Goal: Contribute content: Contribute content

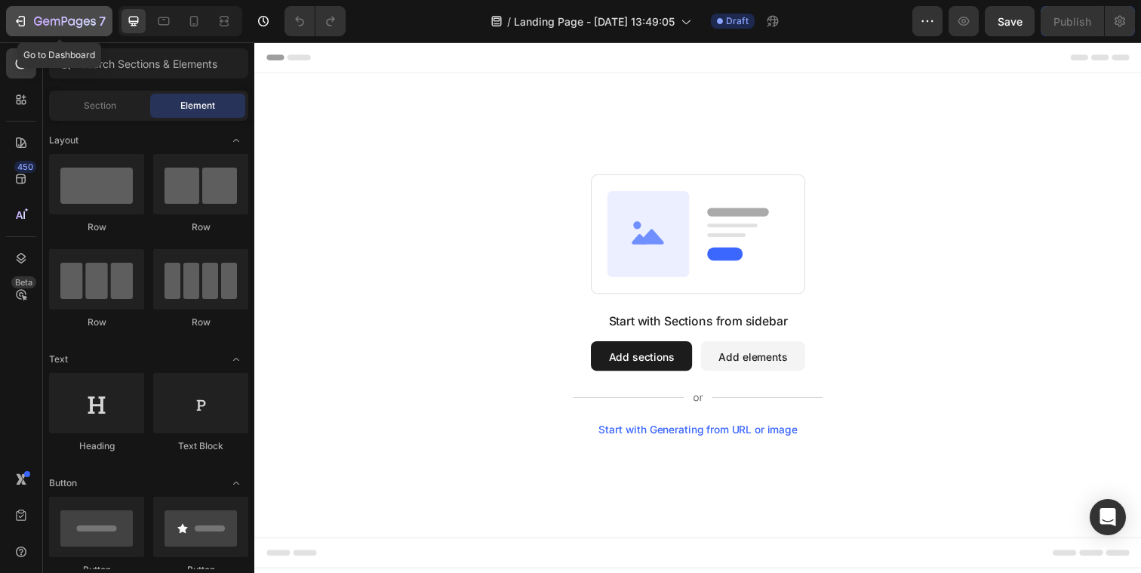
click at [23, 23] on icon "button" at bounding box center [22, 21] width 7 height 11
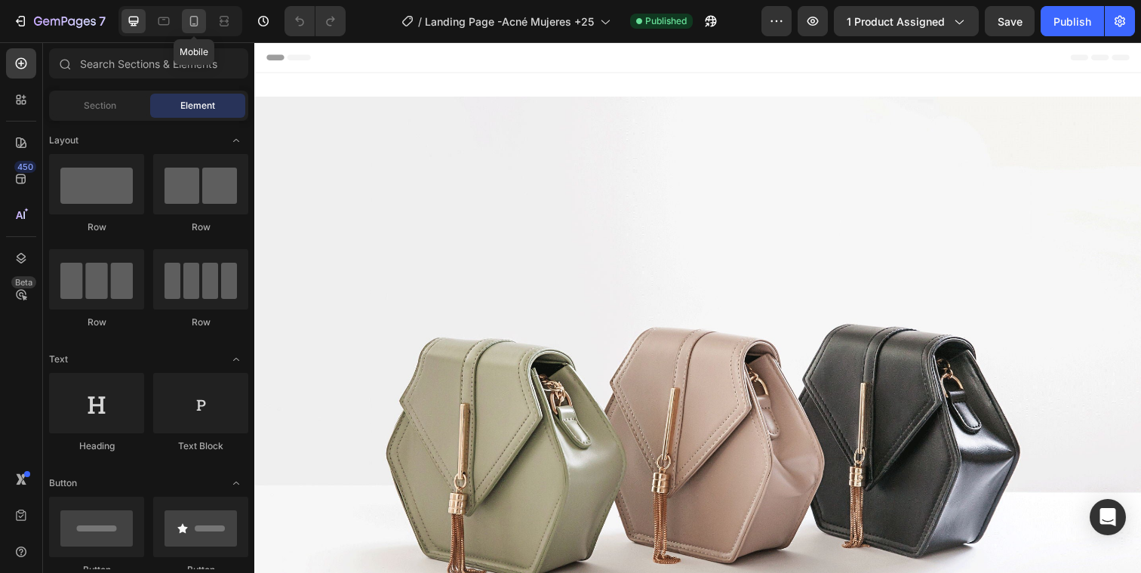
click at [189, 21] on icon at bounding box center [193, 21] width 15 height 15
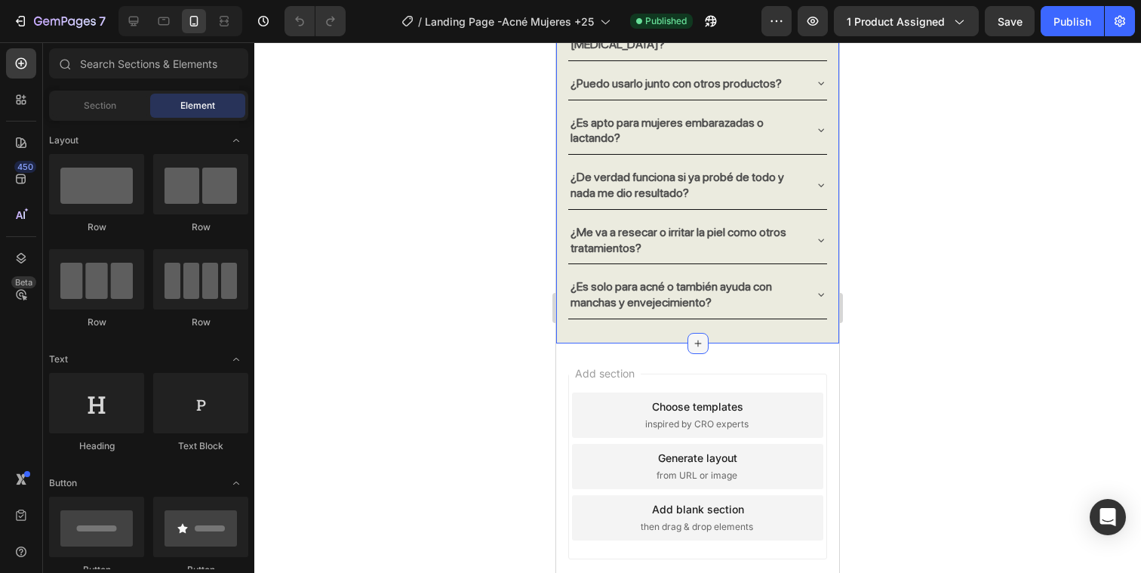
scroll to position [7092, 0]
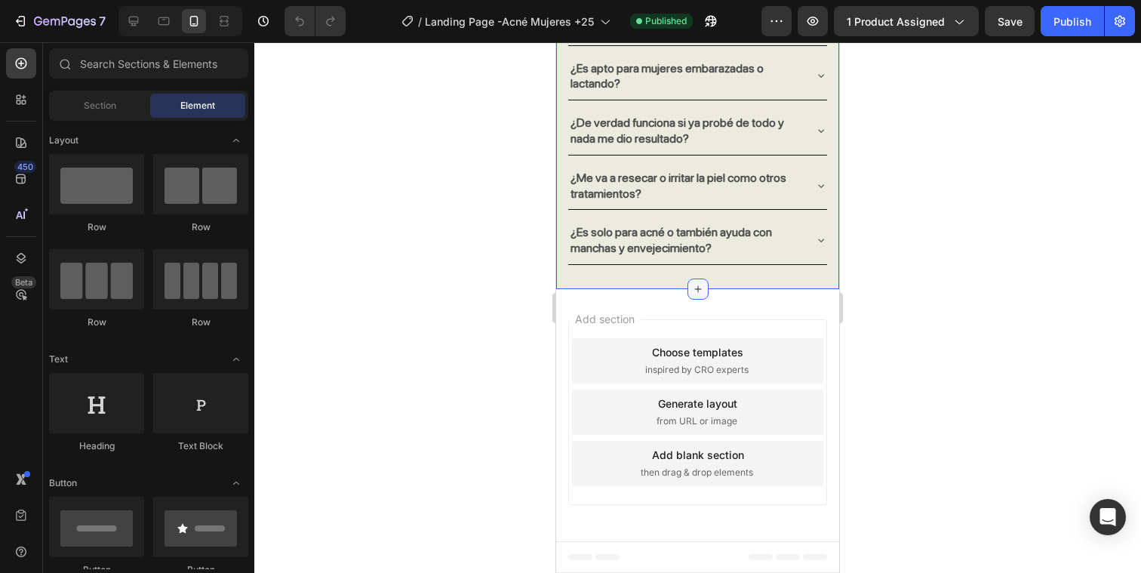
click at [697, 288] on icon at bounding box center [697, 288] width 7 height 7
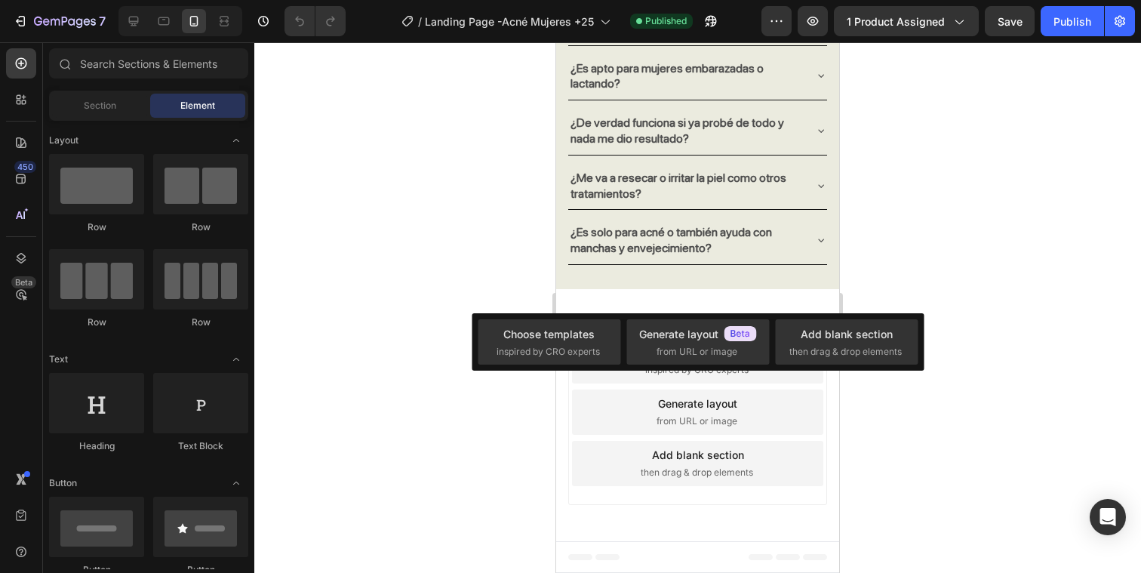
click at [941, 263] on div at bounding box center [697, 307] width 887 height 531
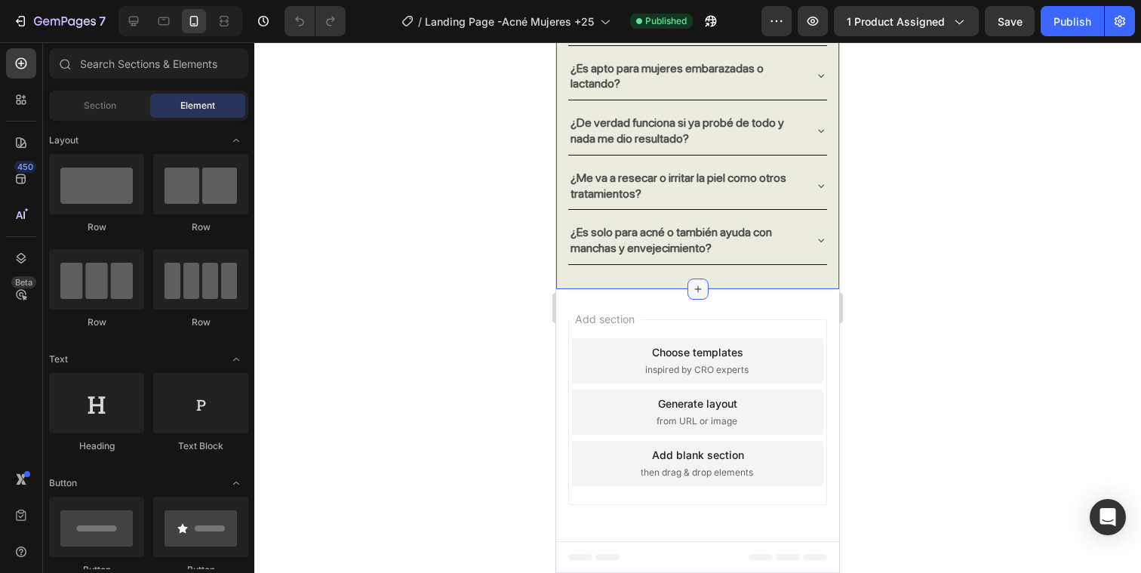
click at [697, 288] on icon at bounding box center [698, 289] width 12 height 12
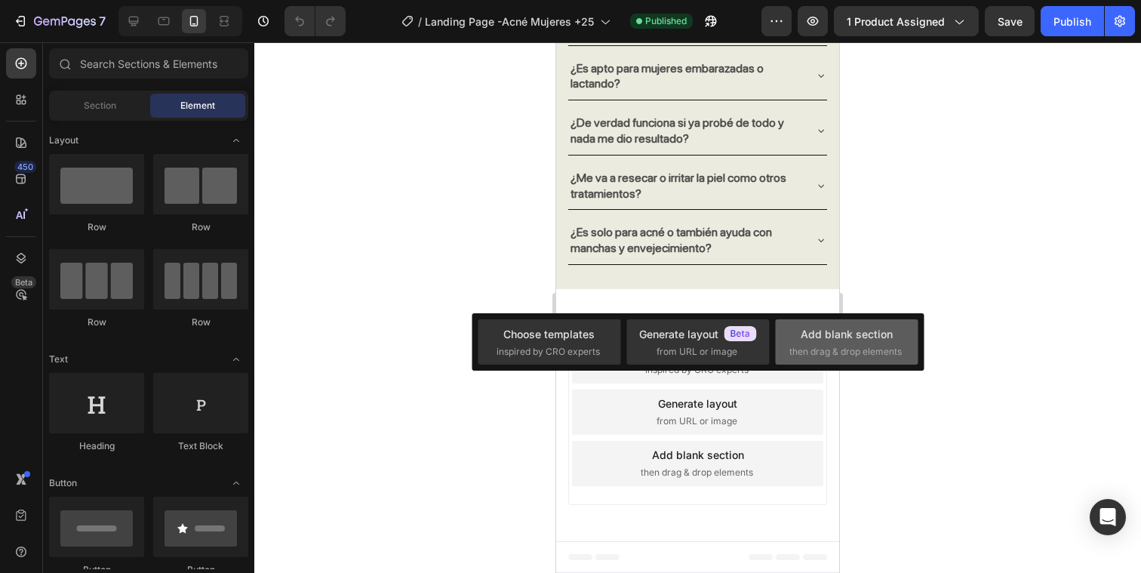
click at [854, 346] on span "then drag & drop elements" at bounding box center [845, 352] width 112 height 14
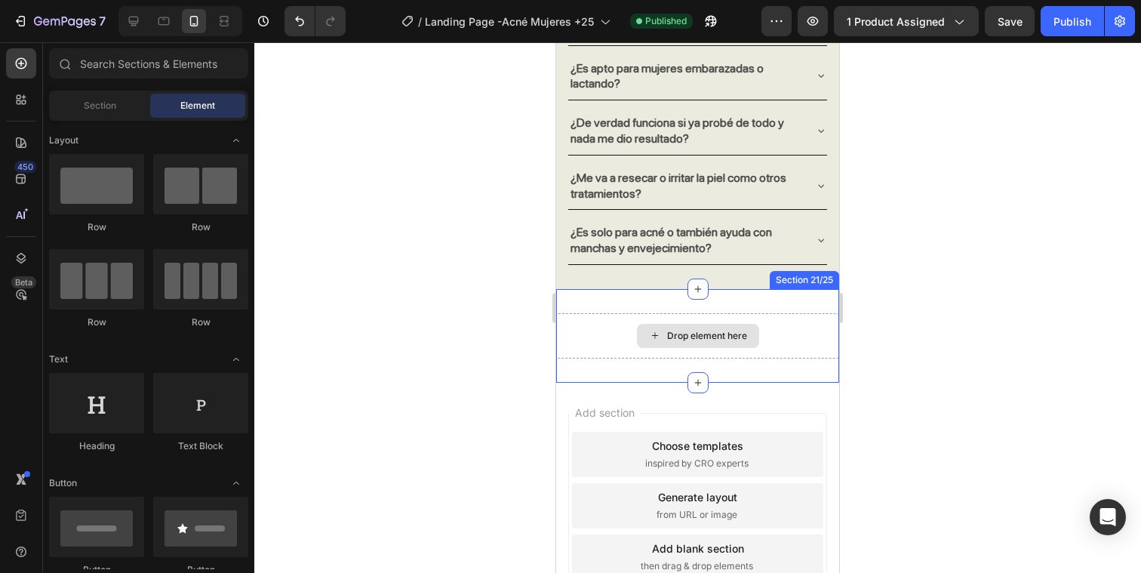
click at [721, 330] on div "Drop element here" at bounding box center [707, 336] width 80 height 12
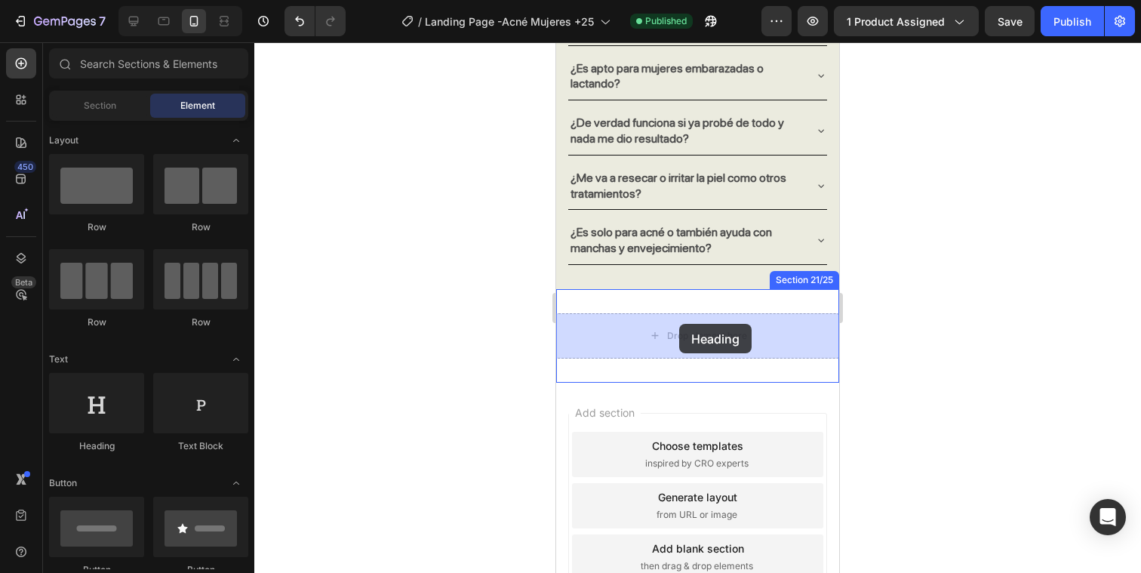
drag, startPoint x: 669, startPoint y: 447, endPoint x: 679, endPoint y: 323, distance: 124.2
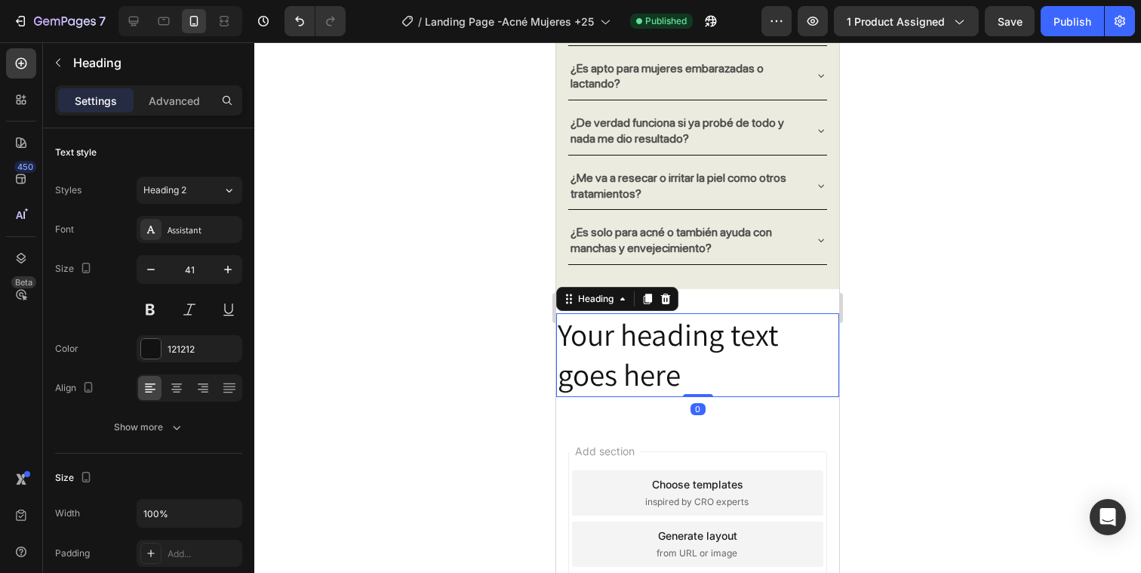
click at [967, 358] on div at bounding box center [697, 307] width 887 height 531
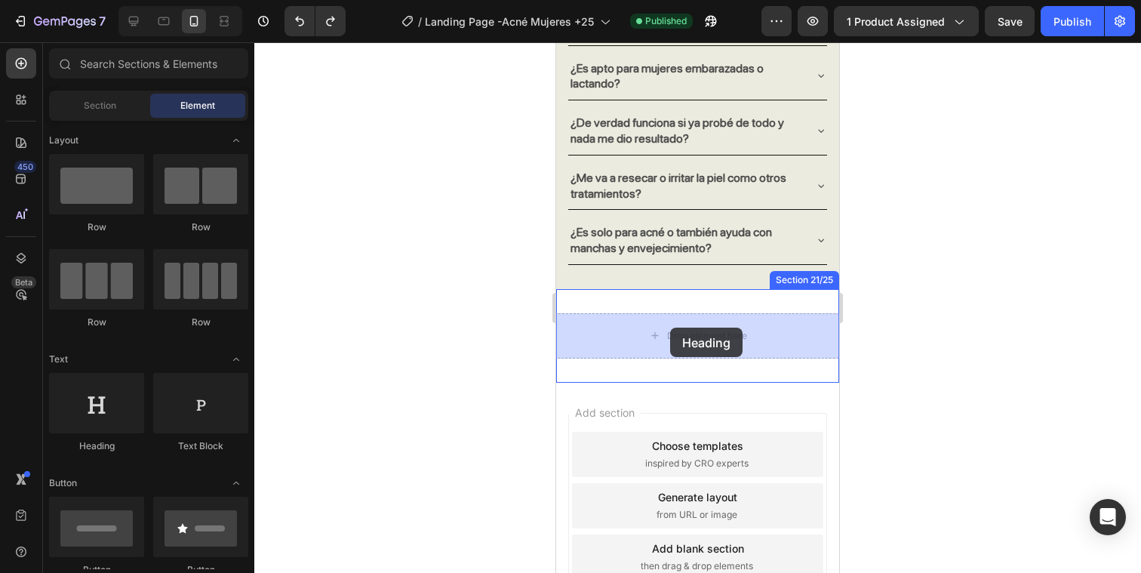
drag, startPoint x: 639, startPoint y: 445, endPoint x: 653, endPoint y: 312, distance: 133.5
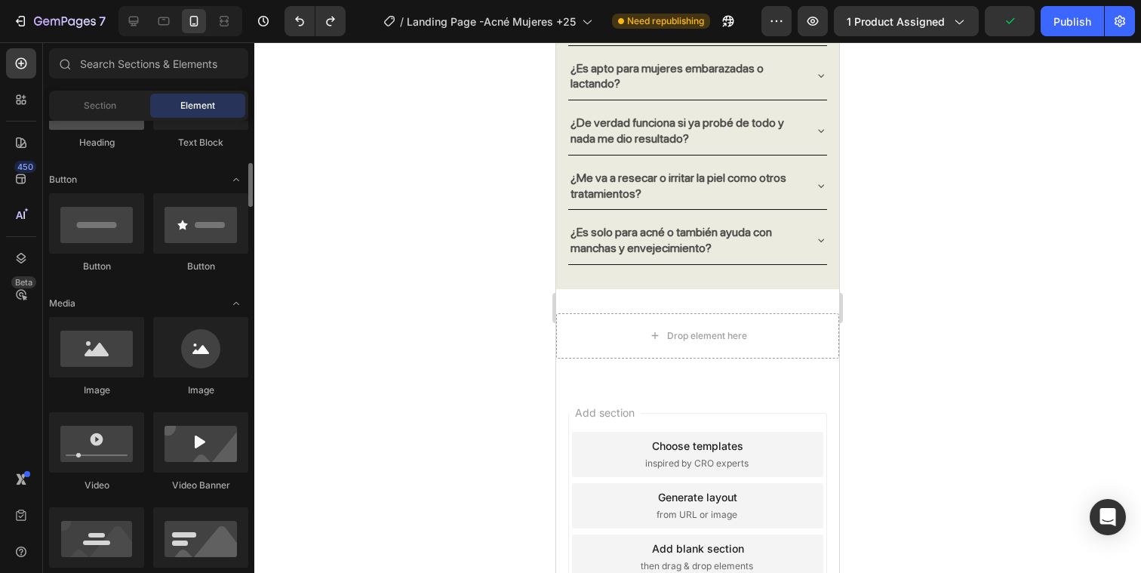
scroll to position [315, 0]
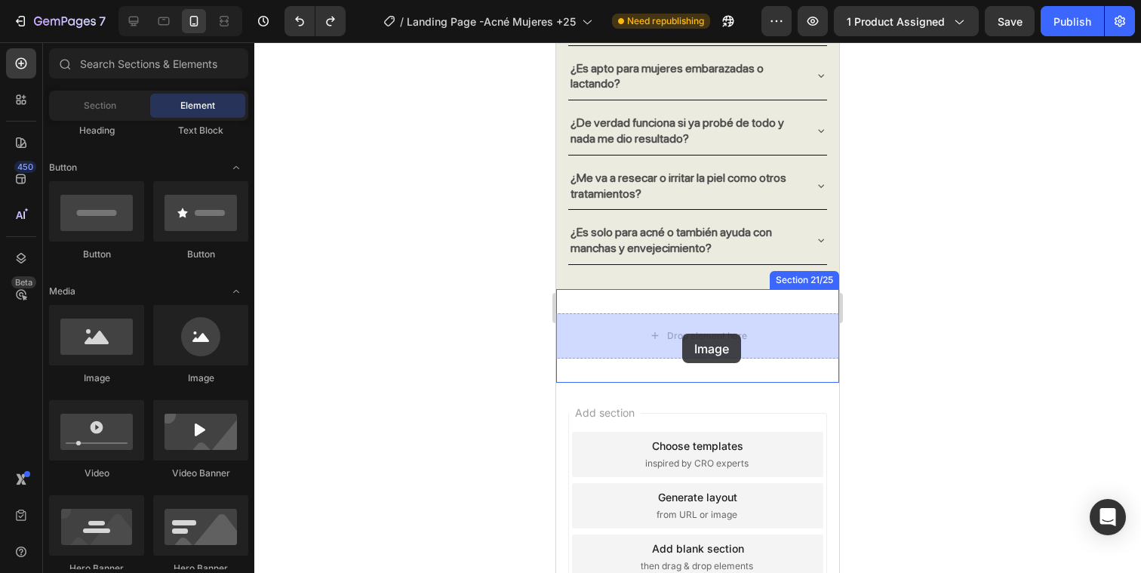
drag, startPoint x: 670, startPoint y: 398, endPoint x: 683, endPoint y: 333, distance: 66.9
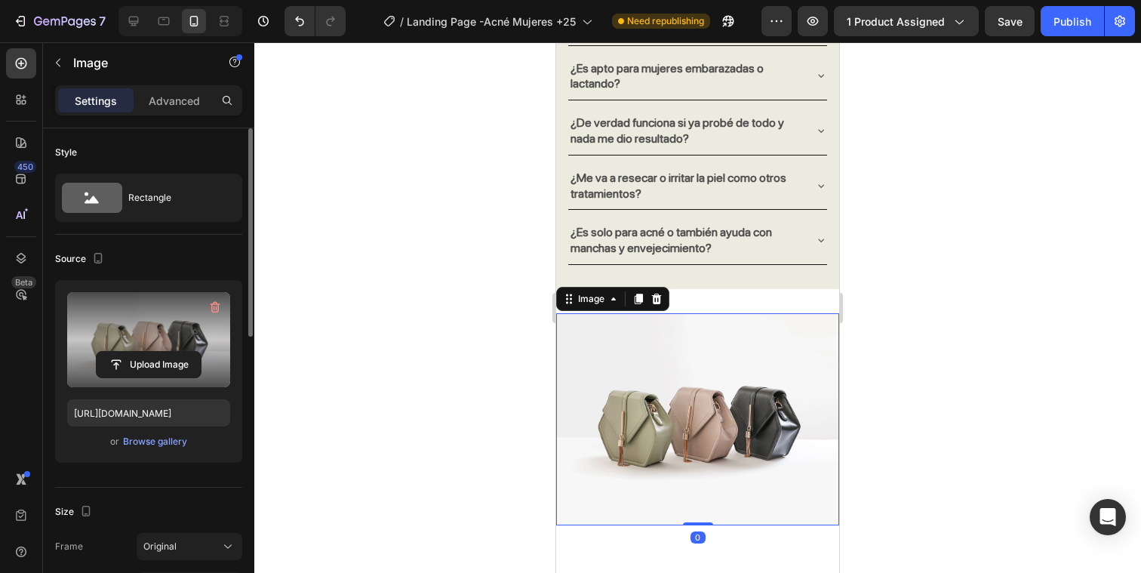
click at [131, 336] on label at bounding box center [148, 339] width 163 height 95
click at [131, 352] on input "file" at bounding box center [149, 365] width 104 height 26
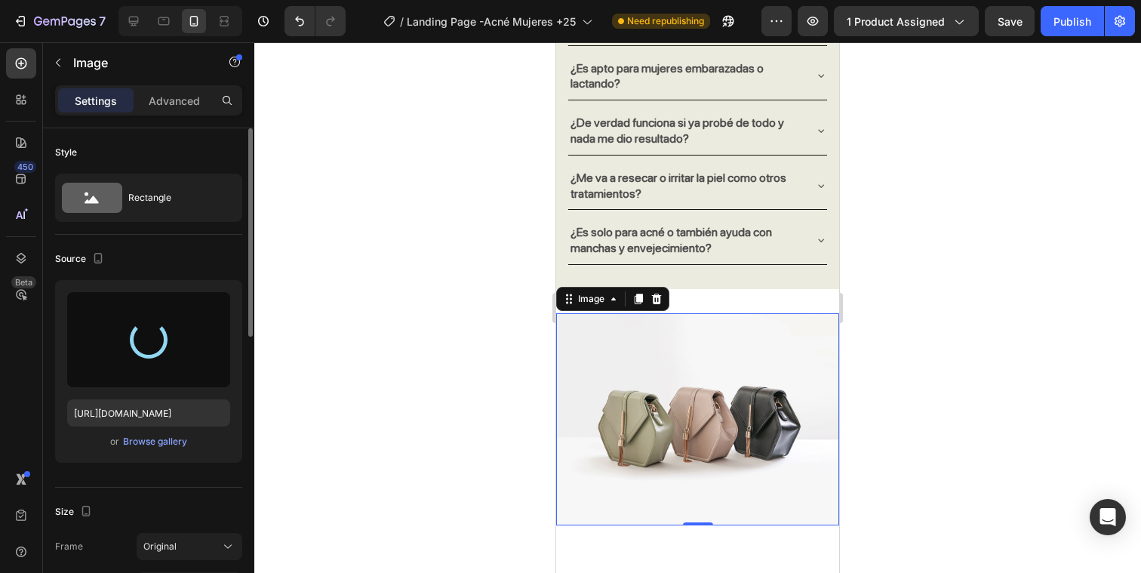
type input "https://cdn.shopify.com/s/files/1/0627/4508/4067/files/gempages_485614890837345…"
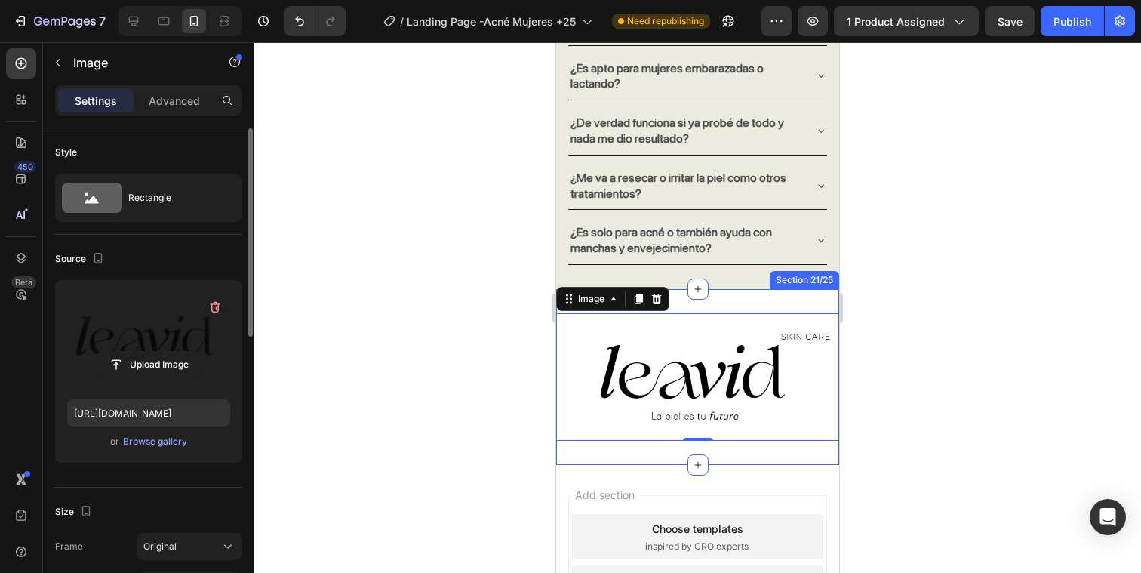
click at [709, 297] on div "Image 0 Section 21/25" at bounding box center [697, 377] width 283 height 176
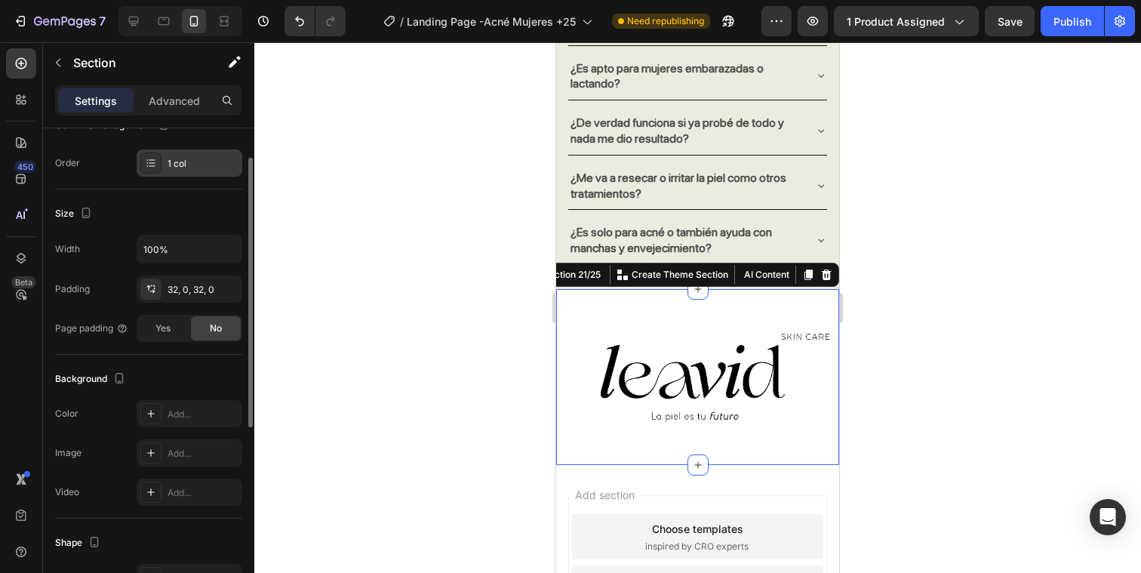
scroll to position [250, 0]
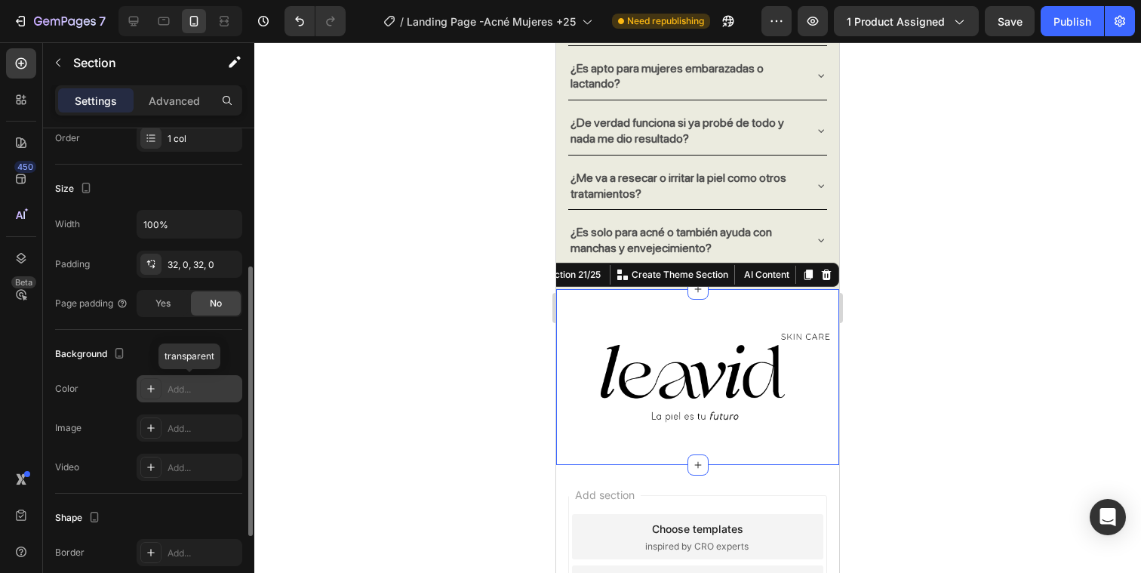
click at [152, 392] on icon at bounding box center [151, 389] width 12 height 12
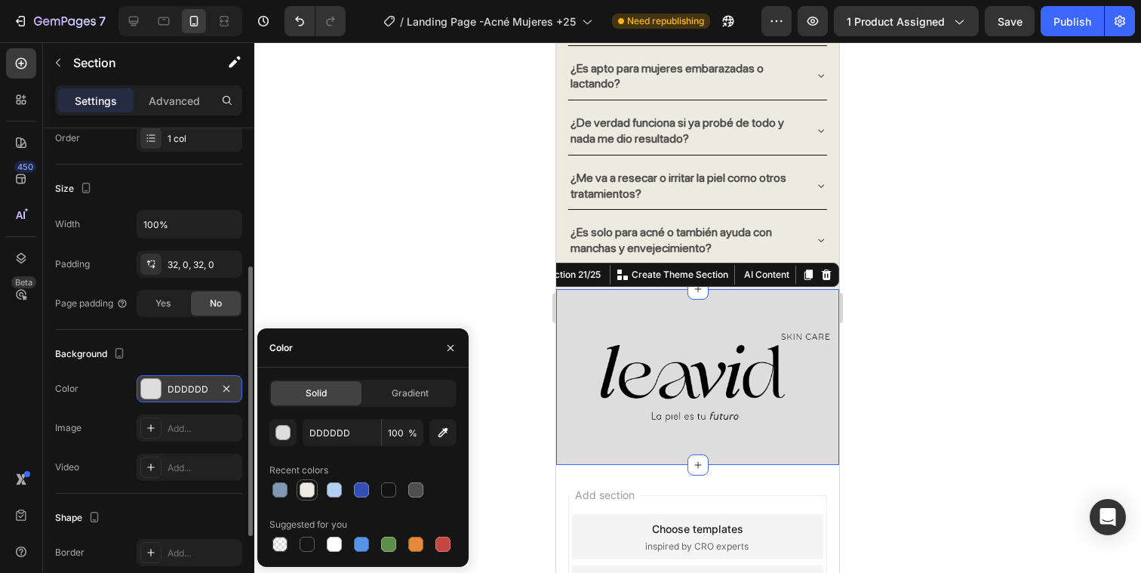
click at [309, 485] on div at bounding box center [307, 489] width 15 height 15
type input "EBEBDF"
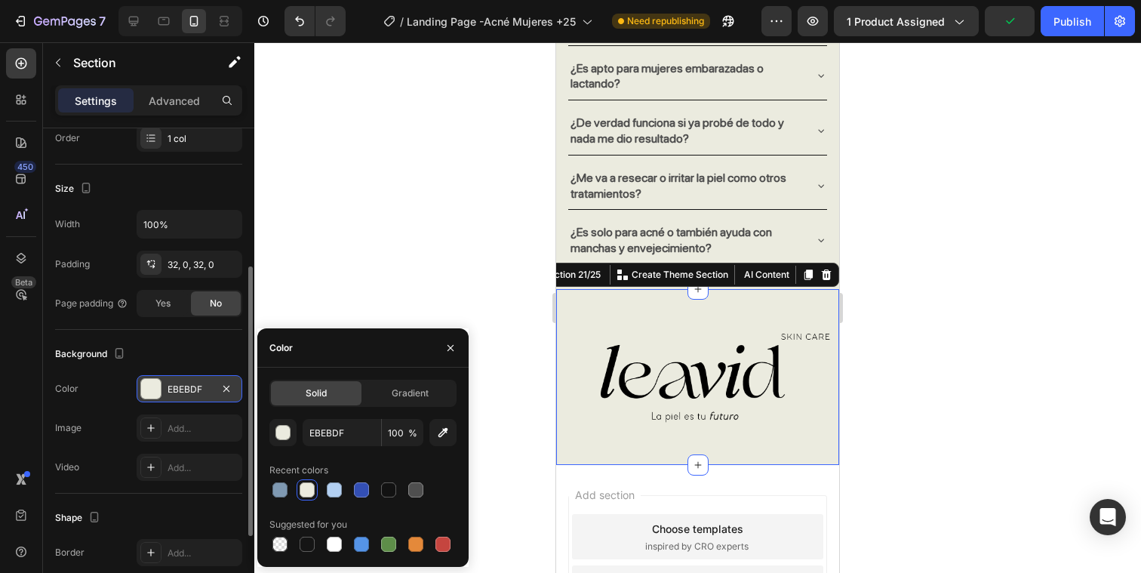
click at [1041, 364] on div at bounding box center [697, 307] width 887 height 531
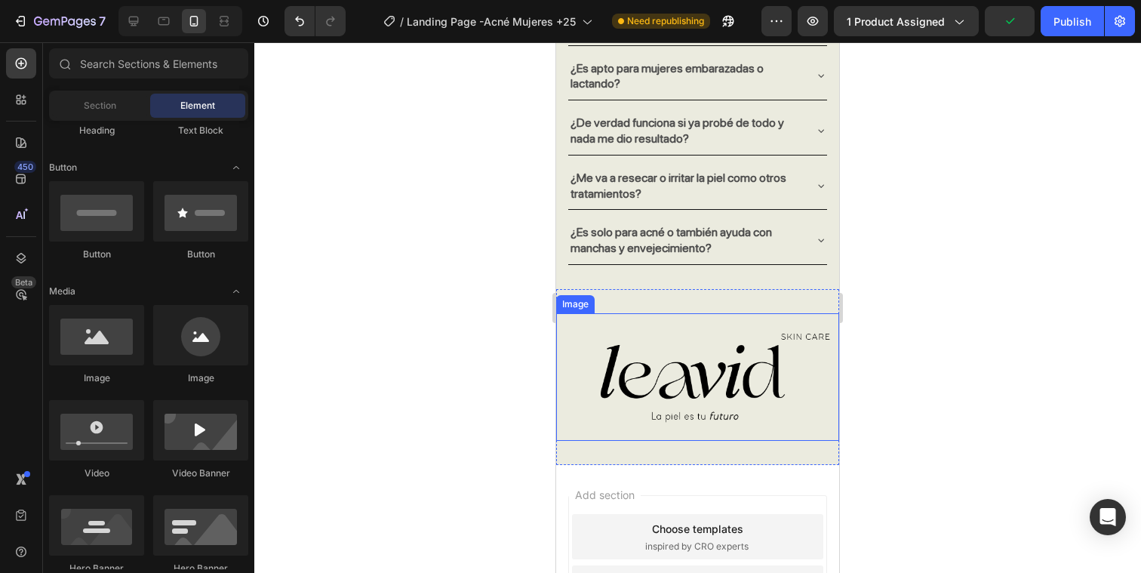
click at [688, 374] on img at bounding box center [697, 377] width 283 height 128
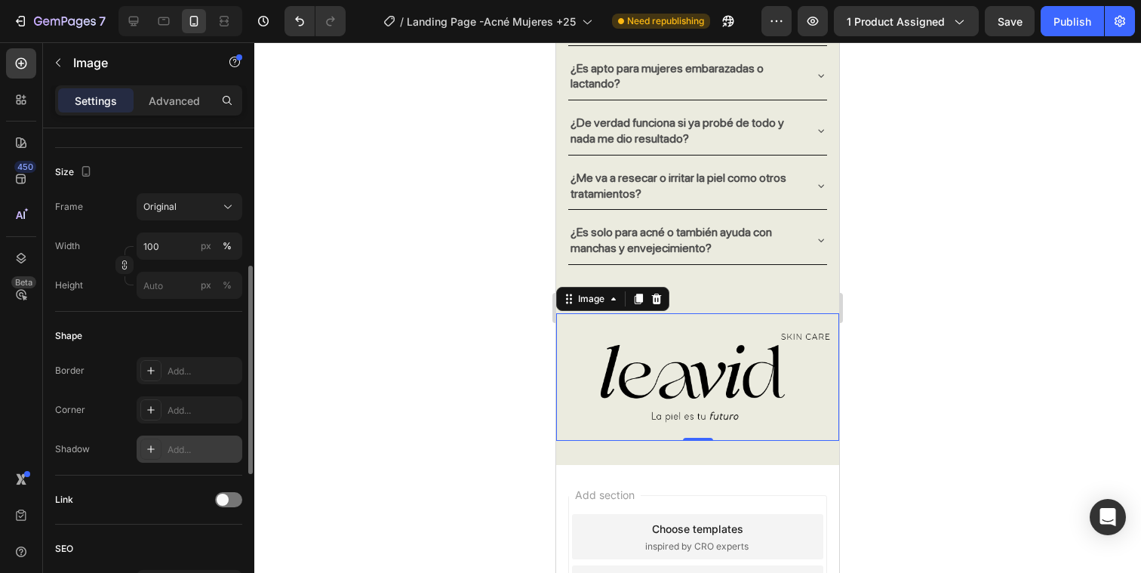
scroll to position [314, 0]
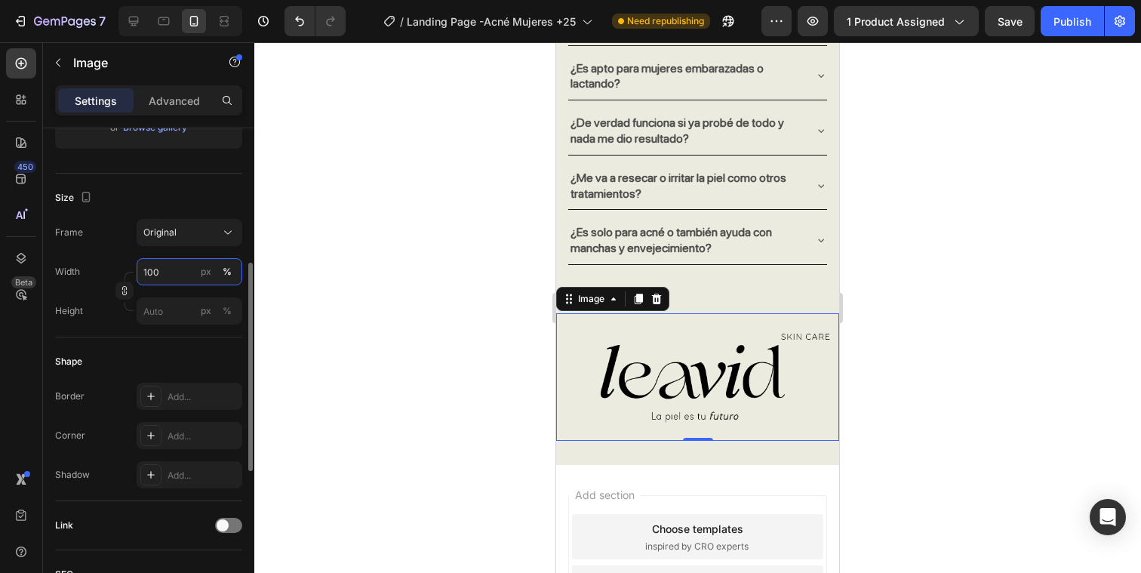
click at [166, 266] on input "100" at bounding box center [190, 271] width 106 height 27
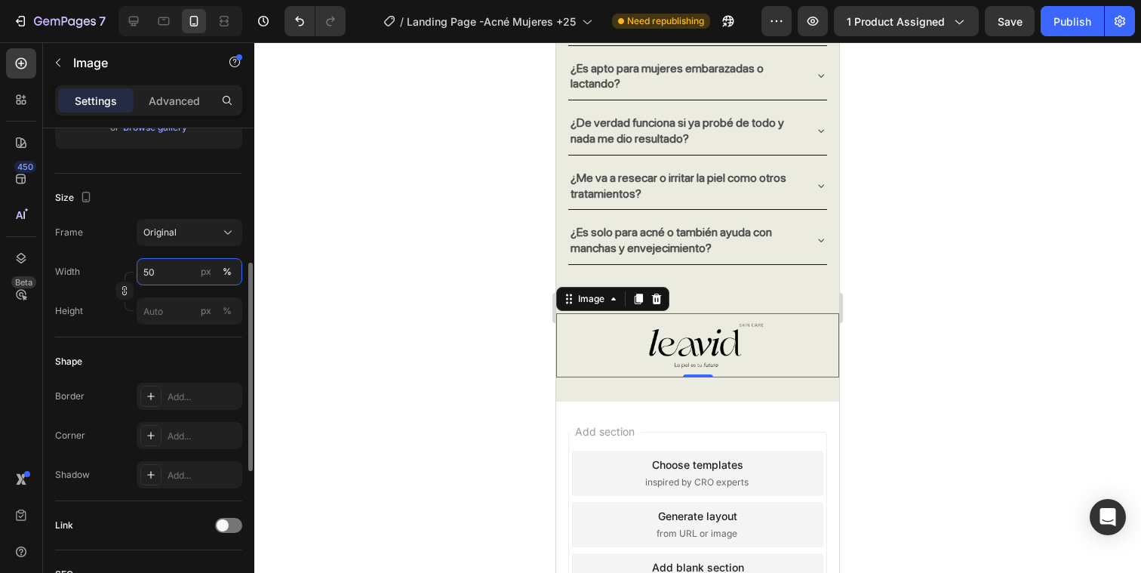
click at [166, 266] on input "50" at bounding box center [190, 271] width 106 height 27
click at [169, 269] on input "50" at bounding box center [190, 271] width 106 height 27
type input "60"
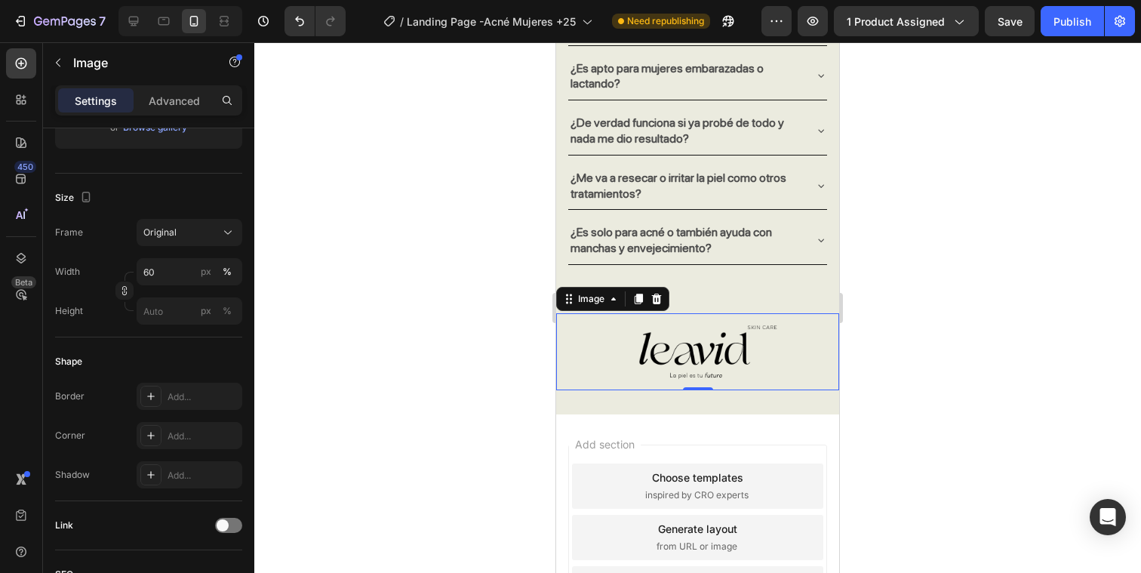
click at [921, 324] on div at bounding box center [697, 307] width 887 height 531
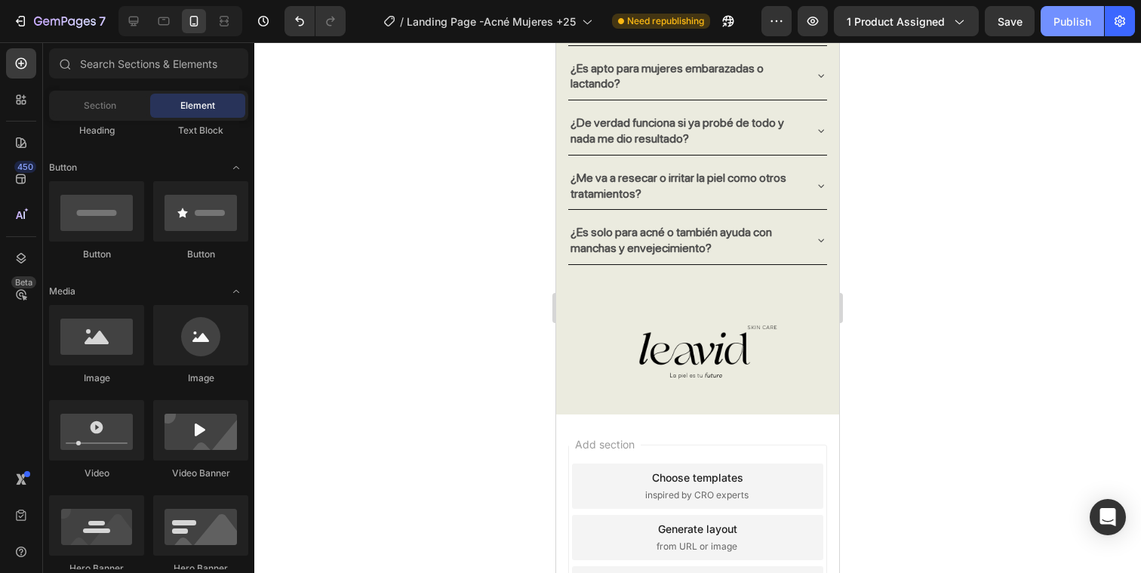
click at [1058, 34] on button "Publish" at bounding box center [1072, 21] width 63 height 30
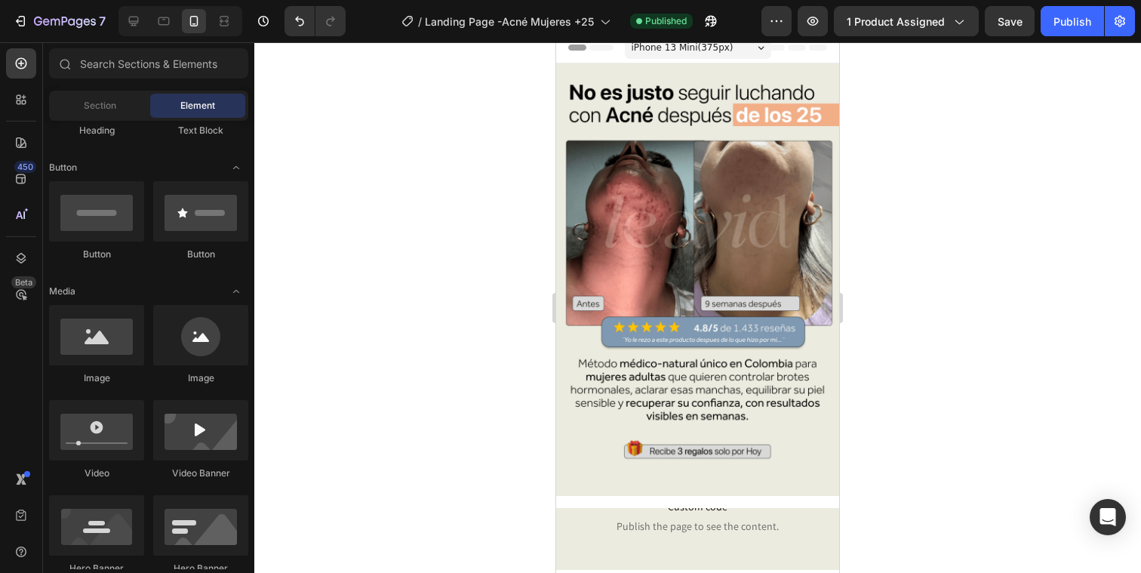
scroll to position [0, 0]
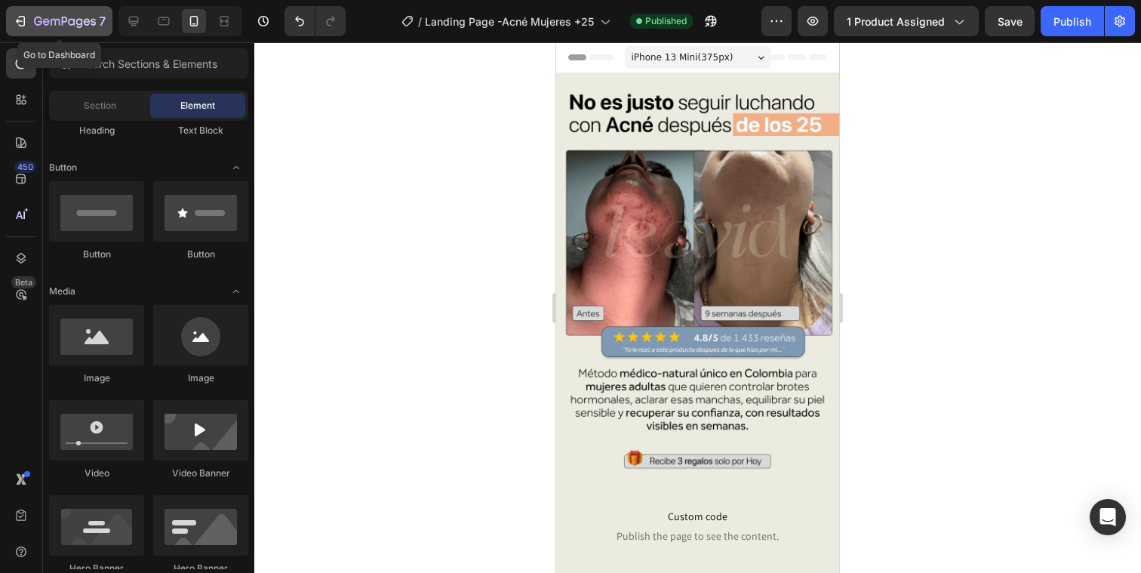
click at [23, 26] on icon "button" at bounding box center [22, 21] width 7 height 11
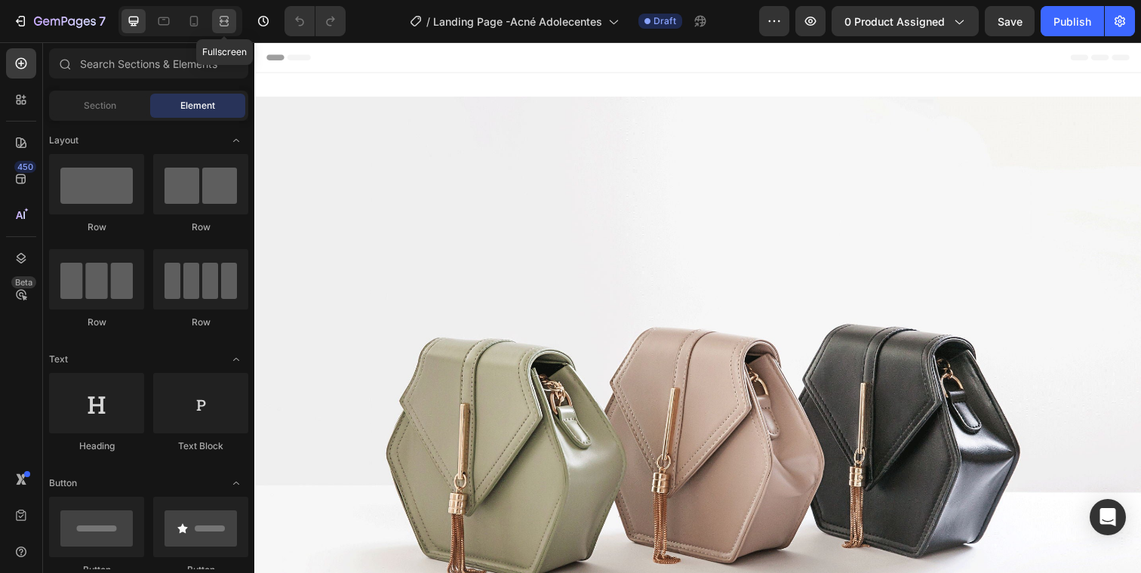
click at [229, 14] on icon at bounding box center [224, 21] width 15 height 15
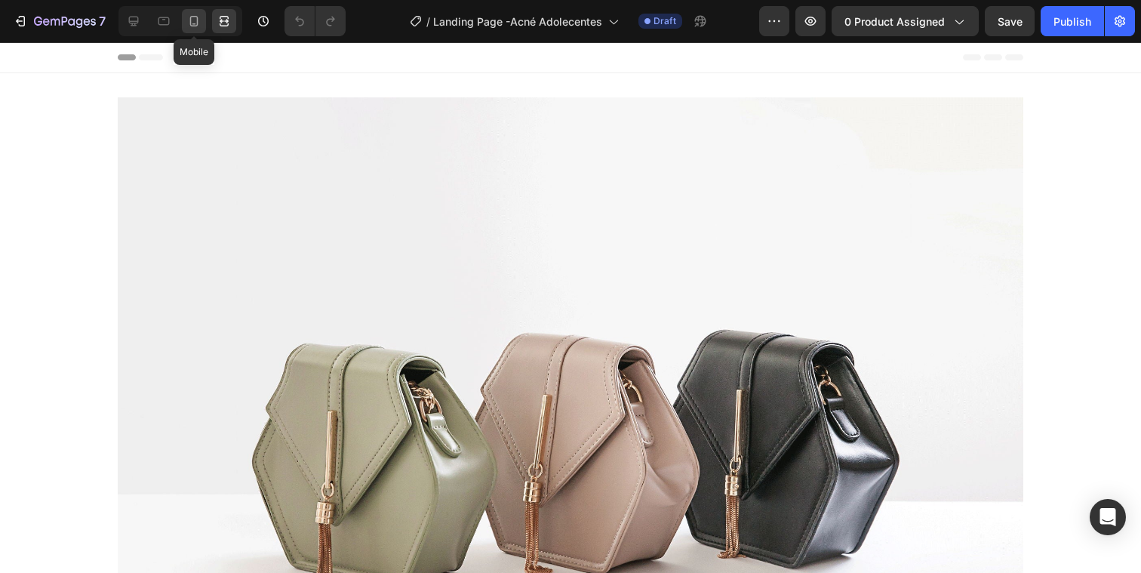
click at [198, 23] on icon at bounding box center [194, 21] width 8 height 11
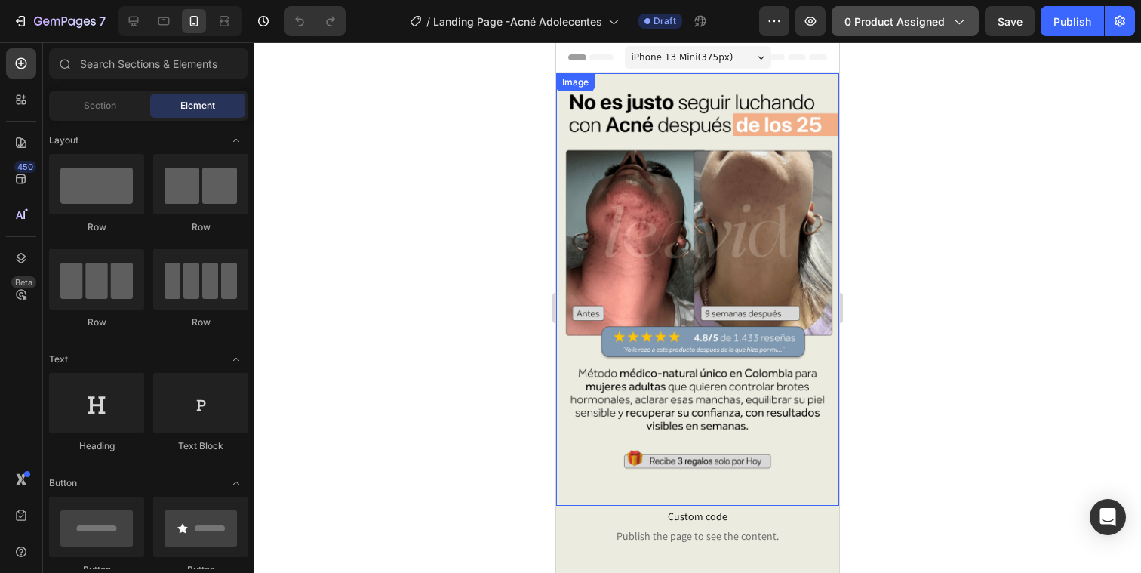
click at [897, 22] on span "0 product assigned" at bounding box center [894, 22] width 100 height 16
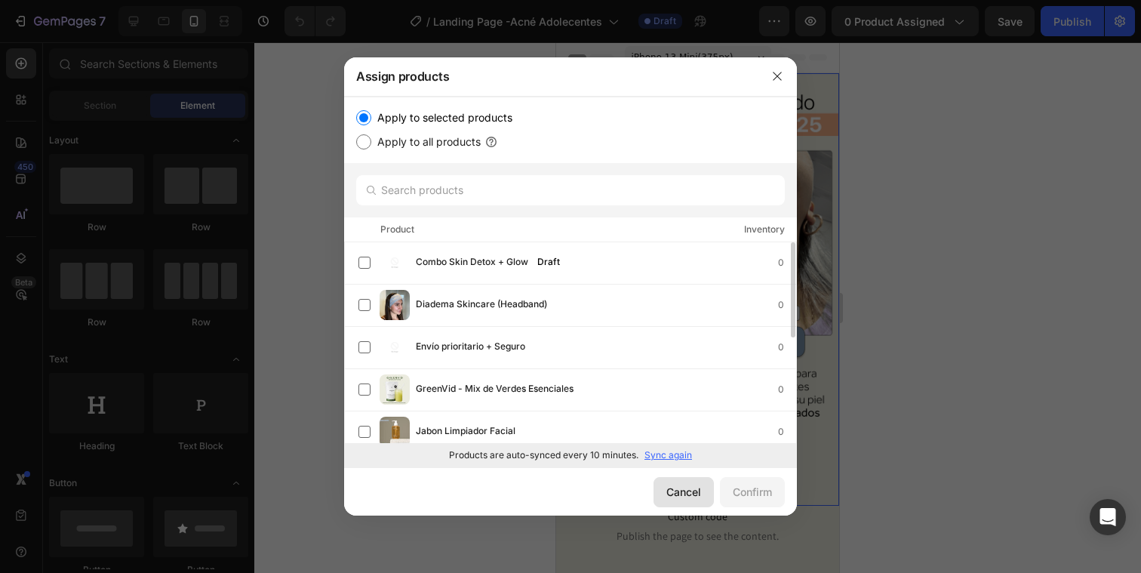
click at [670, 485] on div "Cancel" at bounding box center [683, 492] width 35 height 16
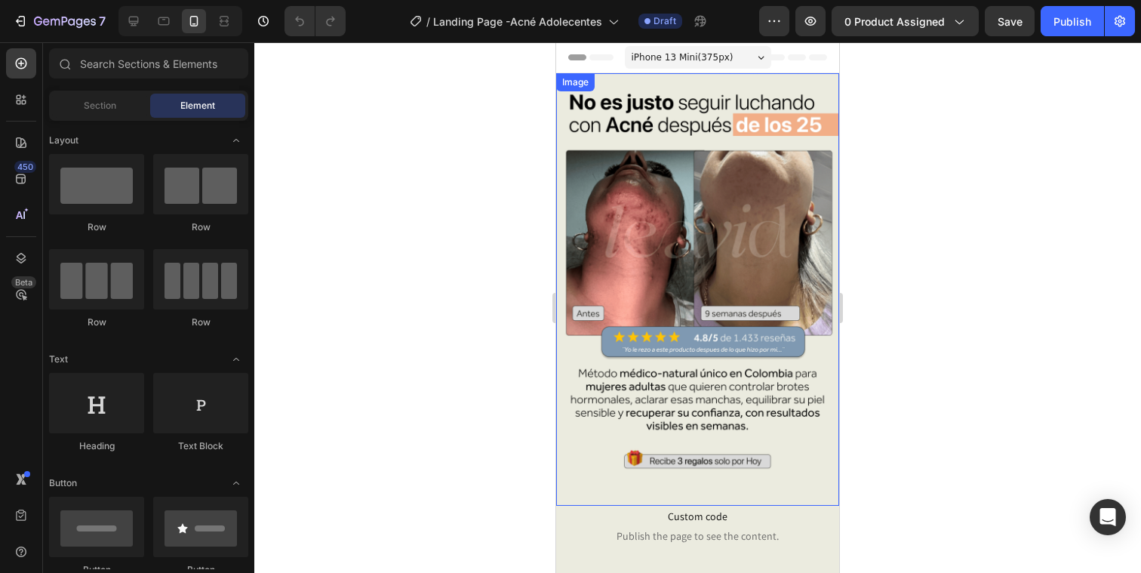
click at [640, 236] on img at bounding box center [697, 289] width 283 height 432
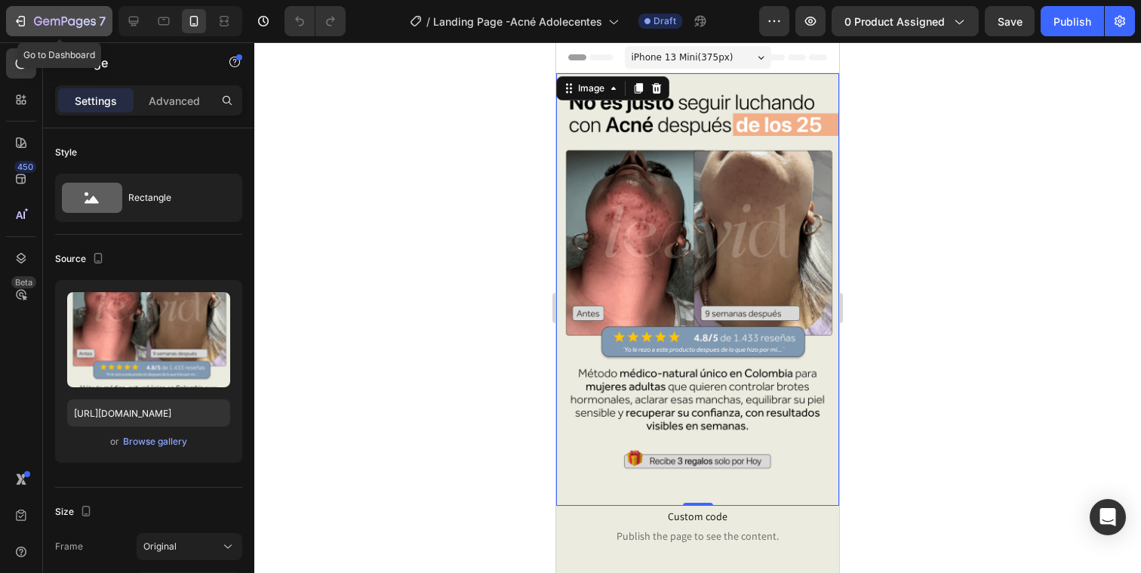
click at [49, 24] on icon "button" at bounding box center [65, 22] width 62 height 13
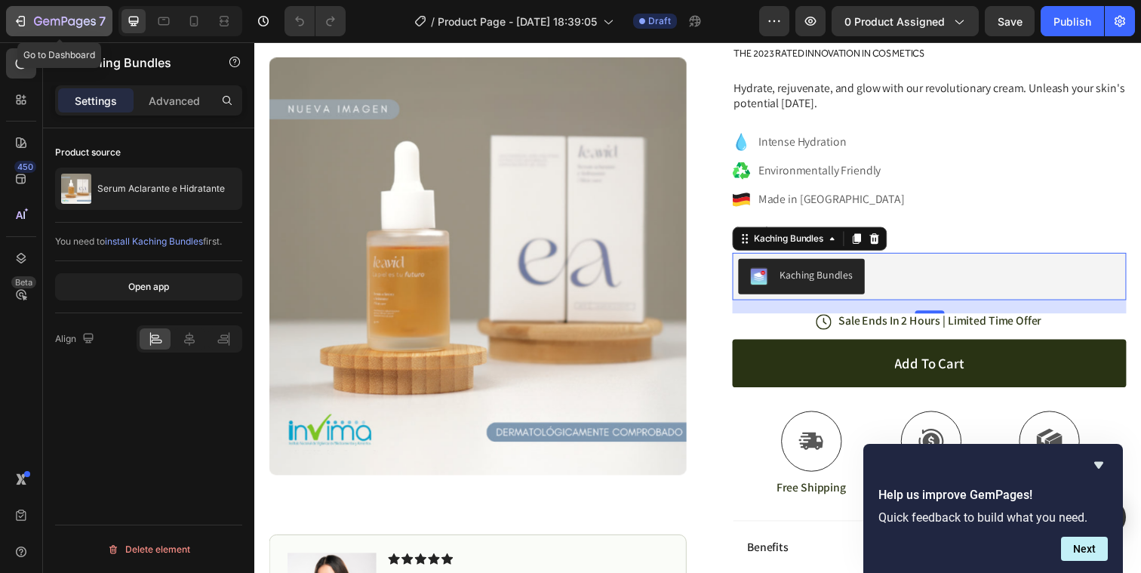
click at [59, 7] on button "7" at bounding box center [59, 21] width 106 height 30
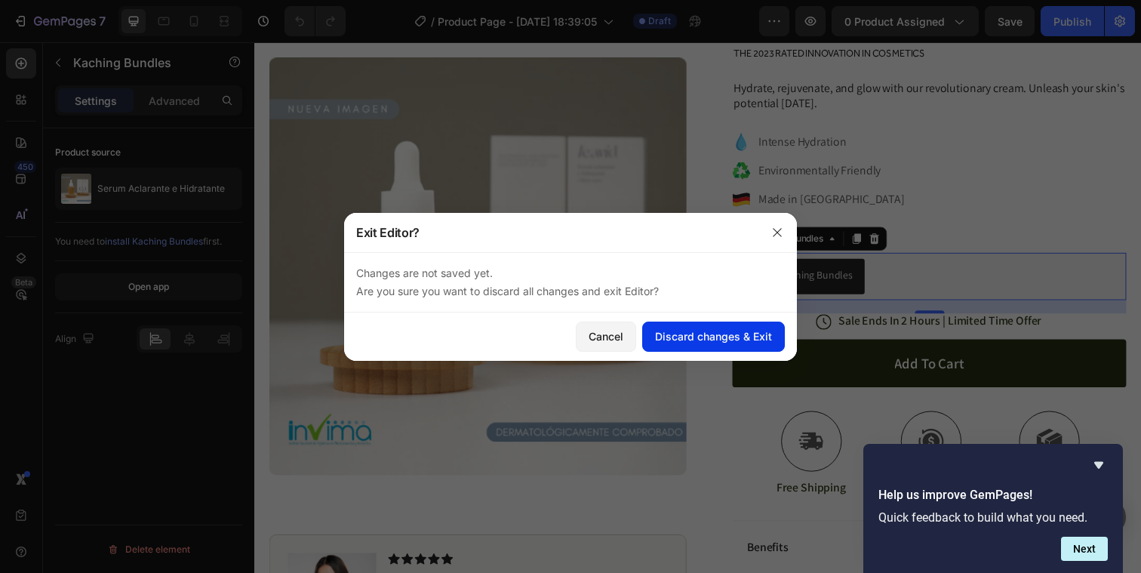
click at [752, 343] on div "Discard changes & Exit" at bounding box center [713, 336] width 117 height 16
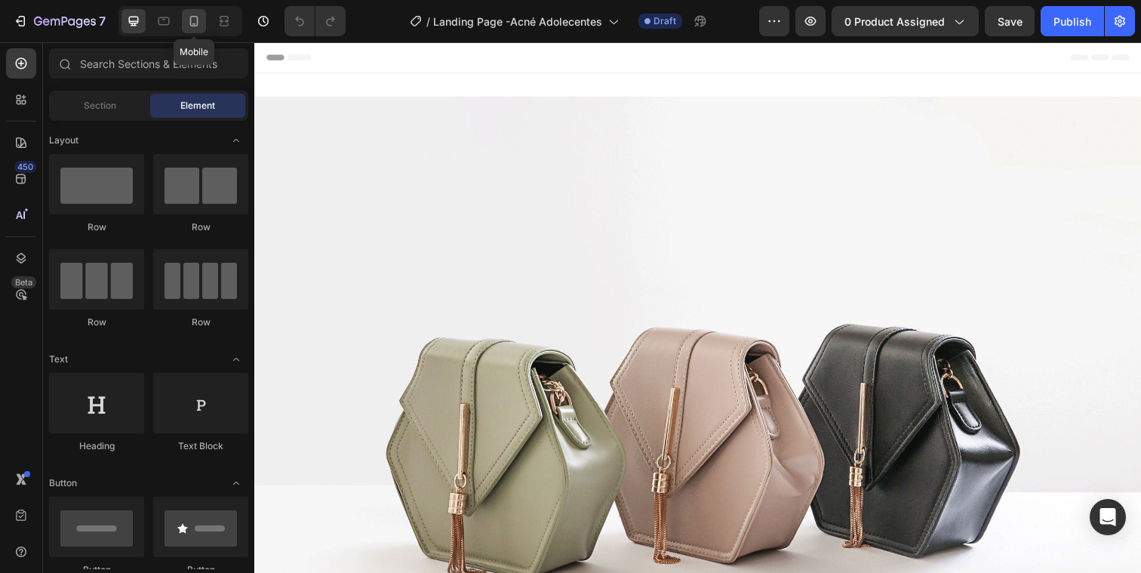
click at [189, 26] on icon at bounding box center [193, 21] width 15 height 15
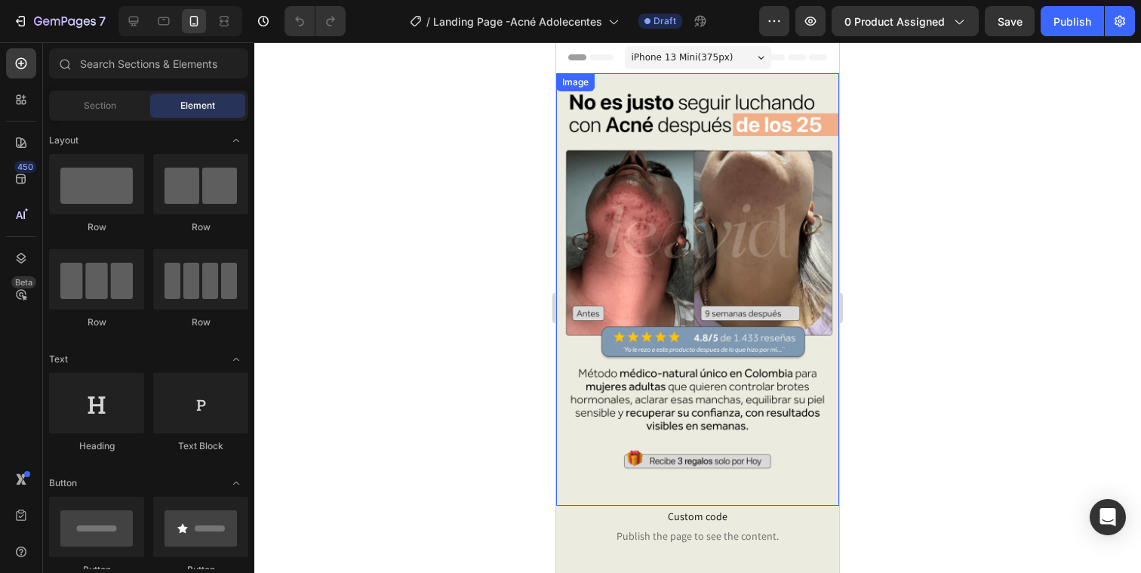
click at [679, 90] on img at bounding box center [697, 289] width 283 height 432
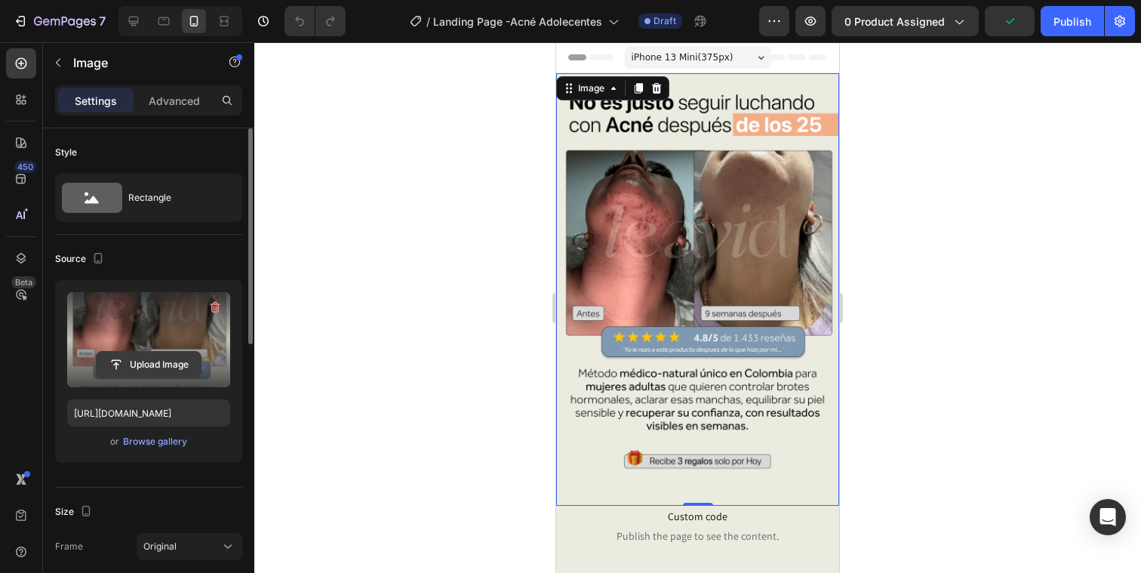
click at [147, 363] on input "file" at bounding box center [149, 365] width 104 height 26
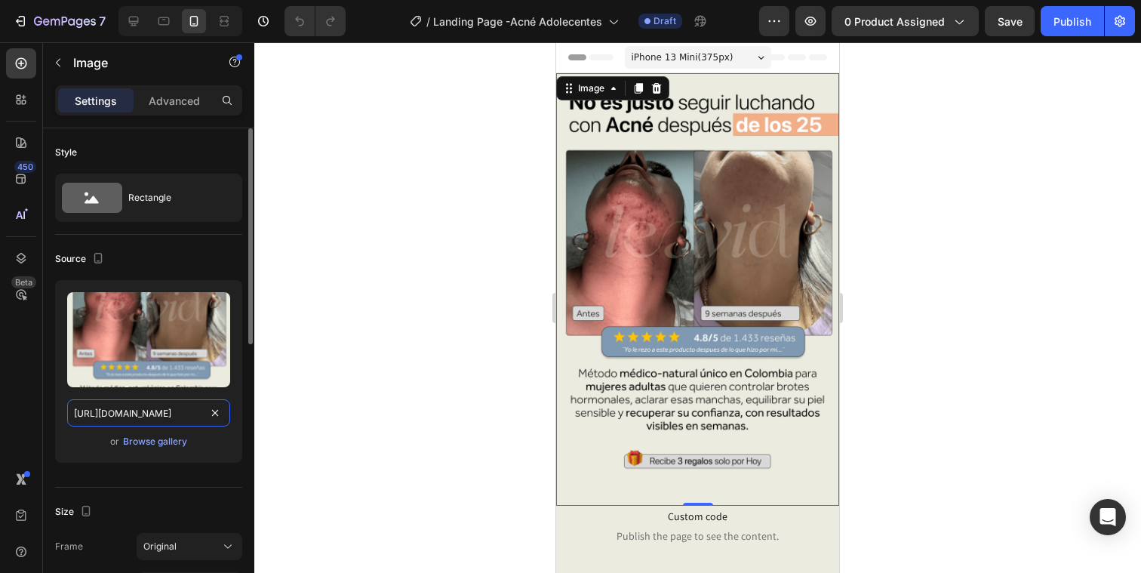
click at [146, 423] on input "https://cdn.shopify.com/s/files/1/0627/4508/4067/files/gempages_485614890837345…" at bounding box center [148, 412] width 163 height 27
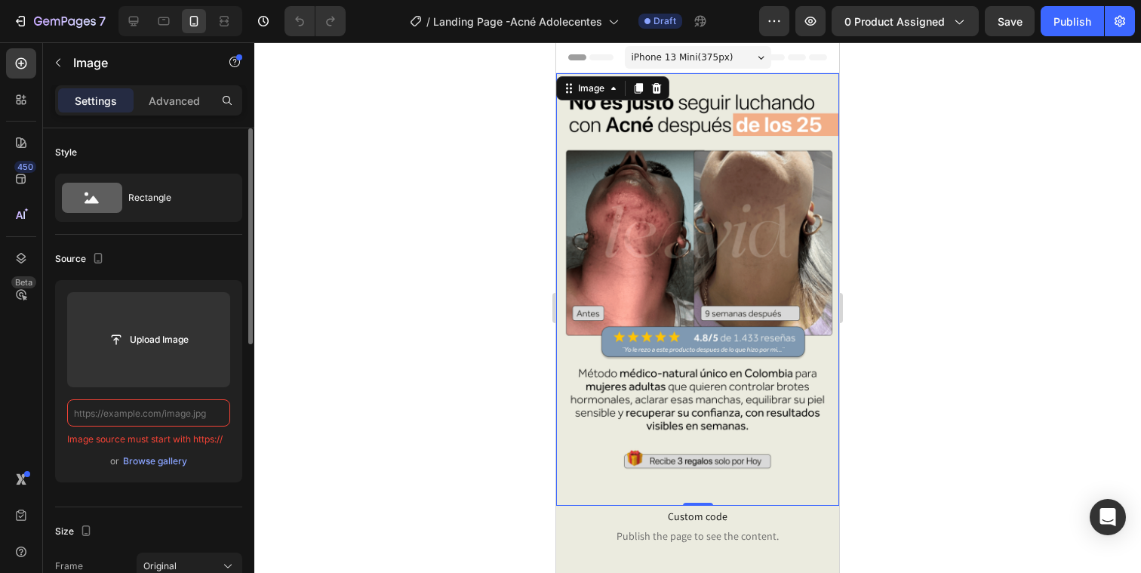
paste input "https://cdn.shopify.com/s/files/1/0627/4508/4067/files/Acne_adolecente_1.png?v=…"
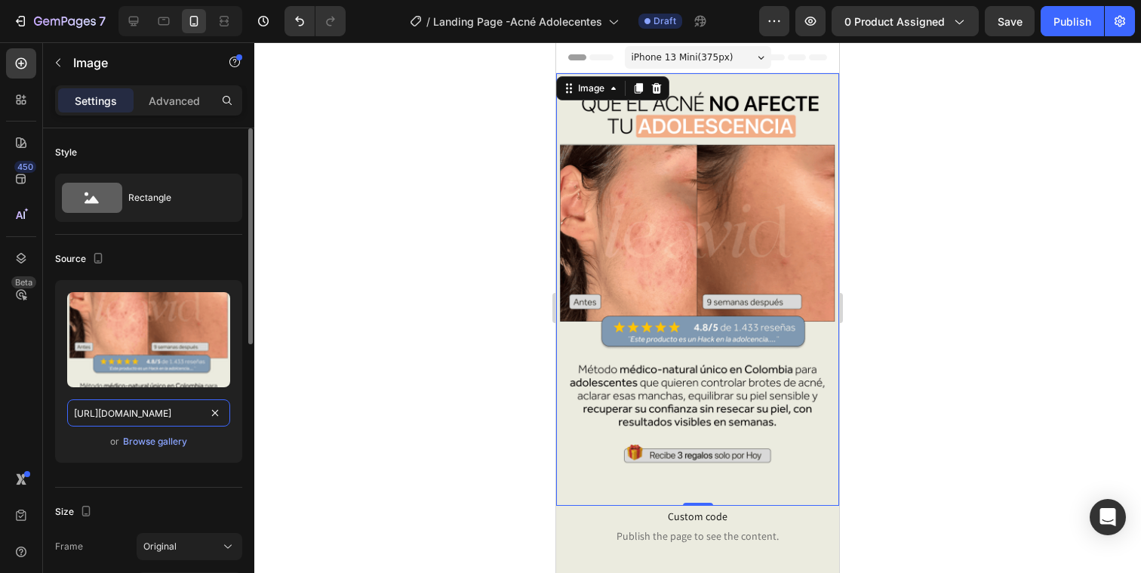
type input "https://cdn.shopify.com/s/files/1/0627/4508/4067/files/Acne_adolecente_1.png?v=…"
click at [235, 454] on div "Upload Image https://cdn.shopify.com/s/files/1/0627/4508/4067/files/Acne_adolec…" at bounding box center [148, 371] width 187 height 183
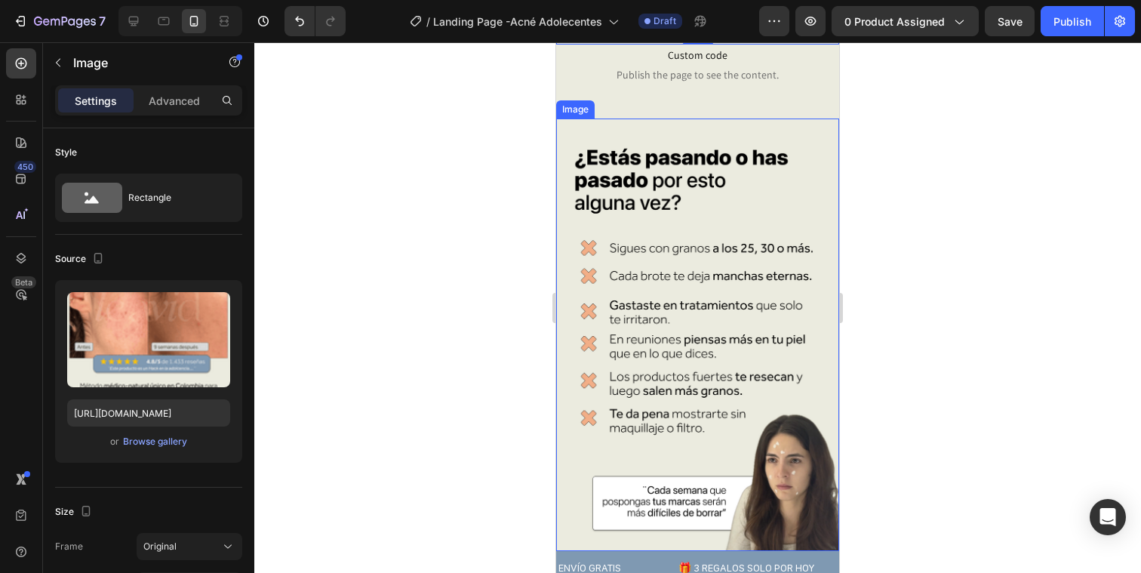
scroll to position [475, 0]
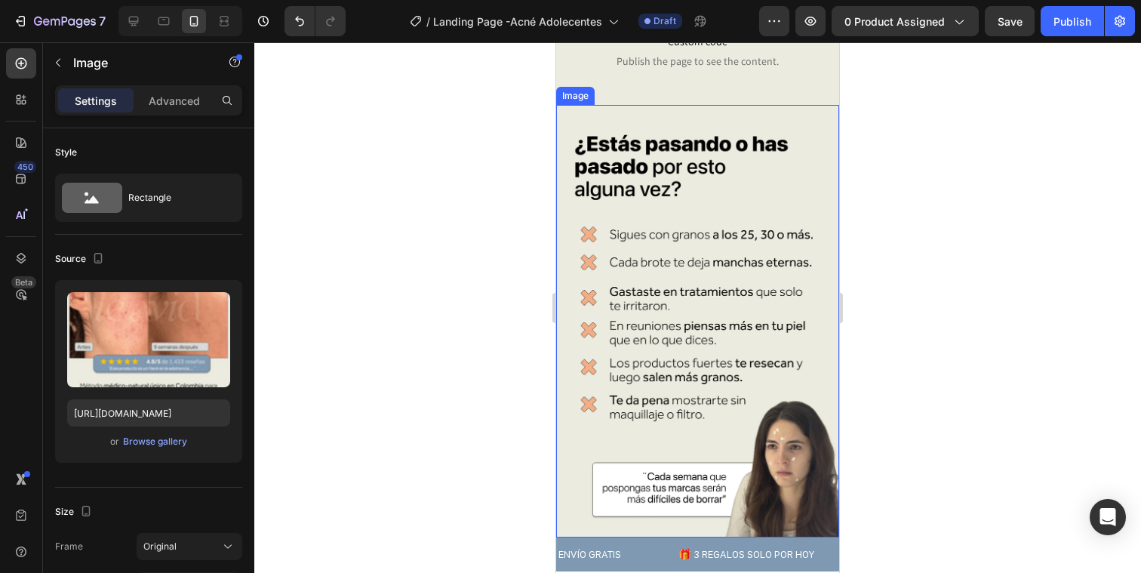
click at [756, 349] on img at bounding box center [697, 321] width 283 height 432
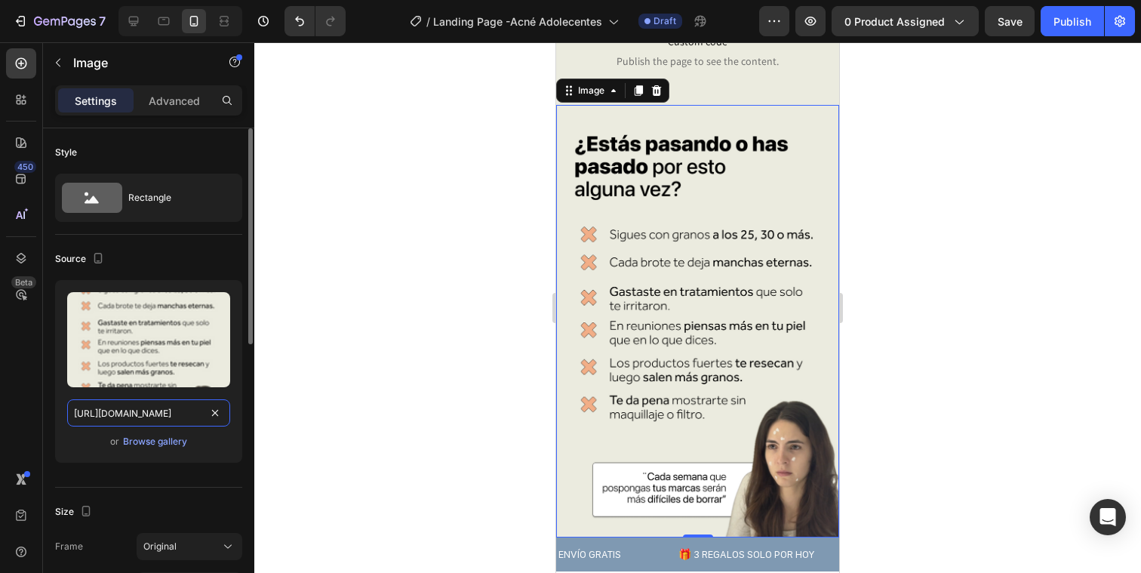
click at [172, 420] on input "https://cdn.shopify.com/s/files/1/0627/4508/4067/files/gempages_485614890837345…" at bounding box center [148, 412] width 163 height 27
paste input "Acne_adolecente_2.png?v=1758915656"
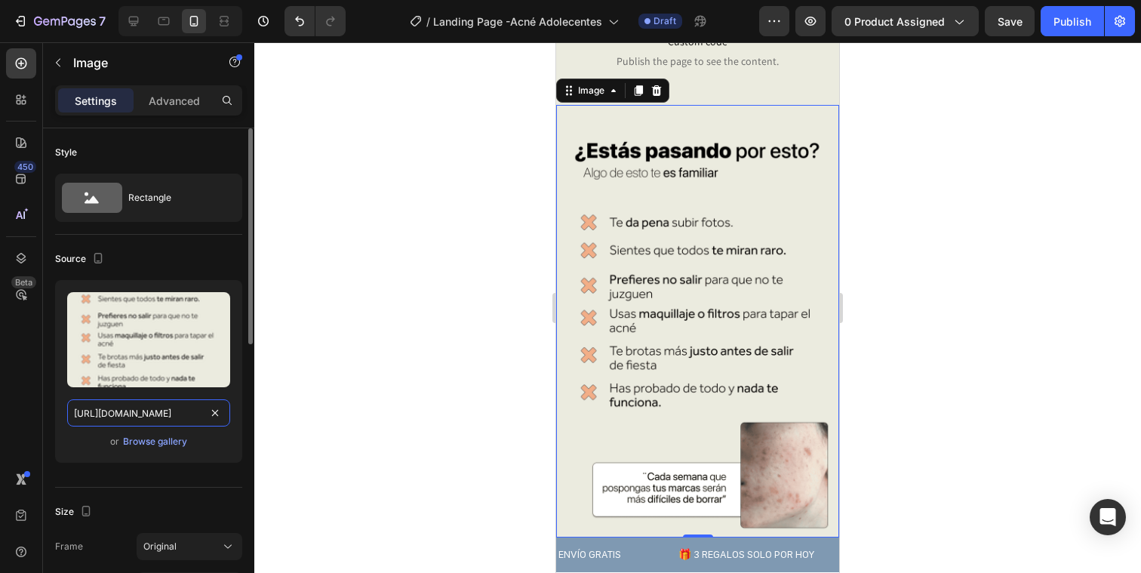
type input "https://cdn.shopify.com/s/files/1/0627/4508/4067/files/Acne_adolecente_2.png?v=…"
click at [203, 447] on div "or Browse gallery" at bounding box center [148, 441] width 163 height 18
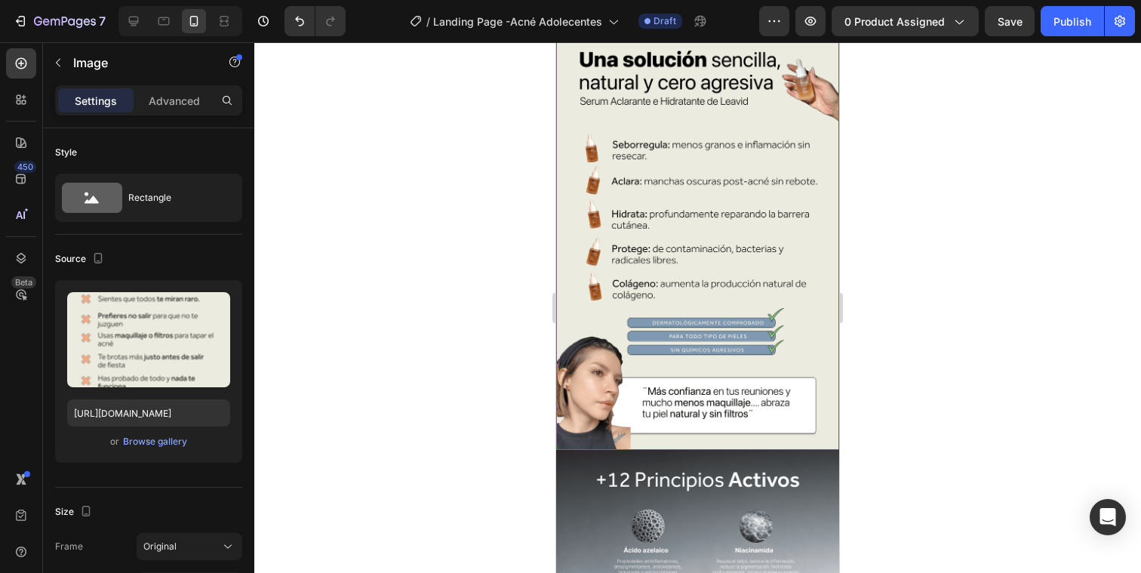
scroll to position [1032, 0]
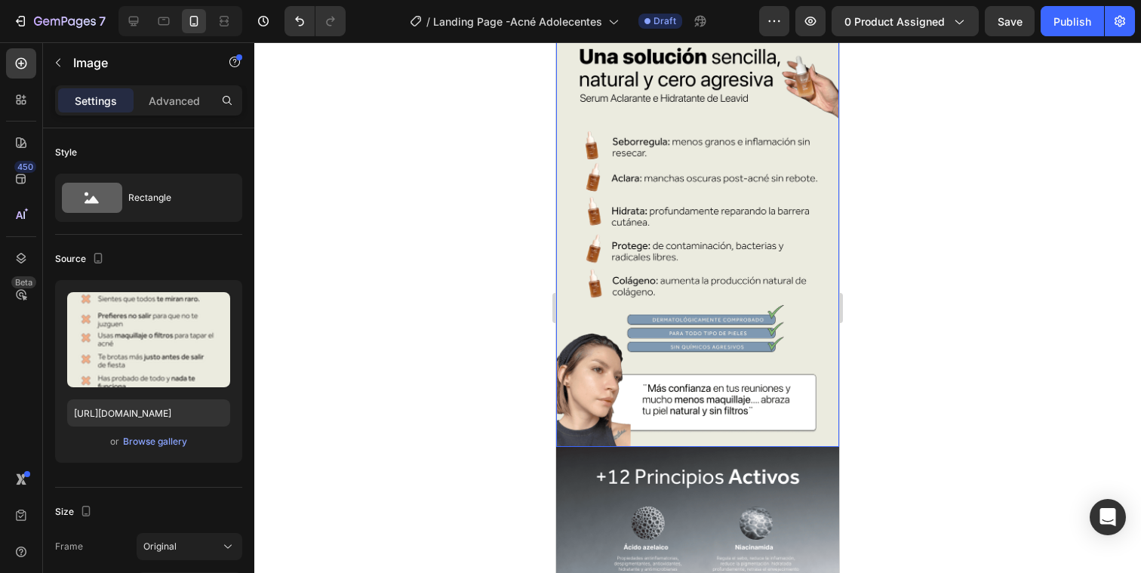
click at [675, 300] on img at bounding box center [697, 231] width 283 height 432
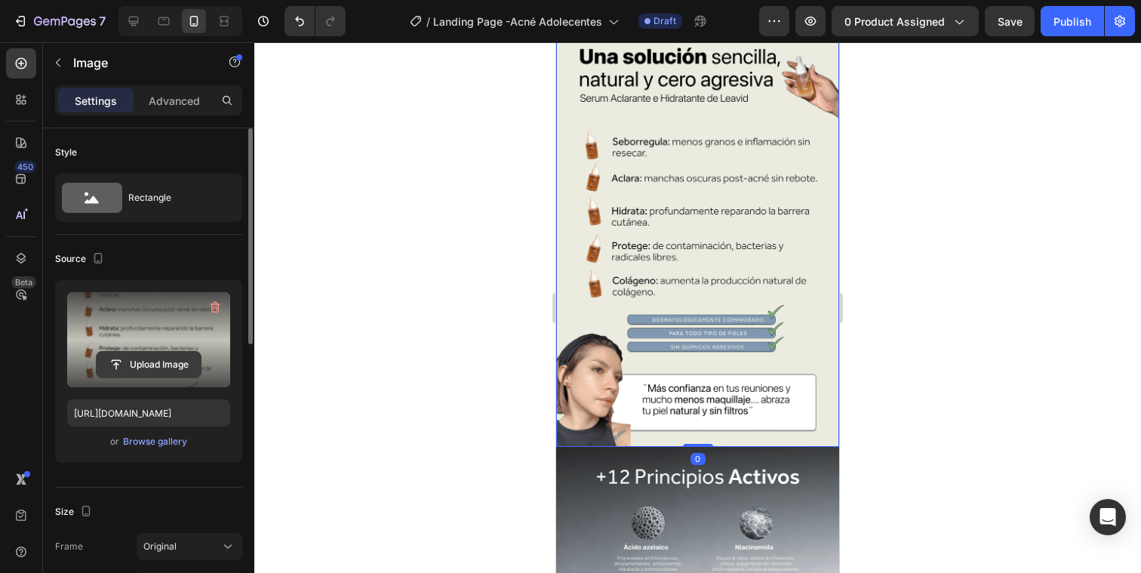
click at [153, 357] on input "file" at bounding box center [149, 365] width 104 height 26
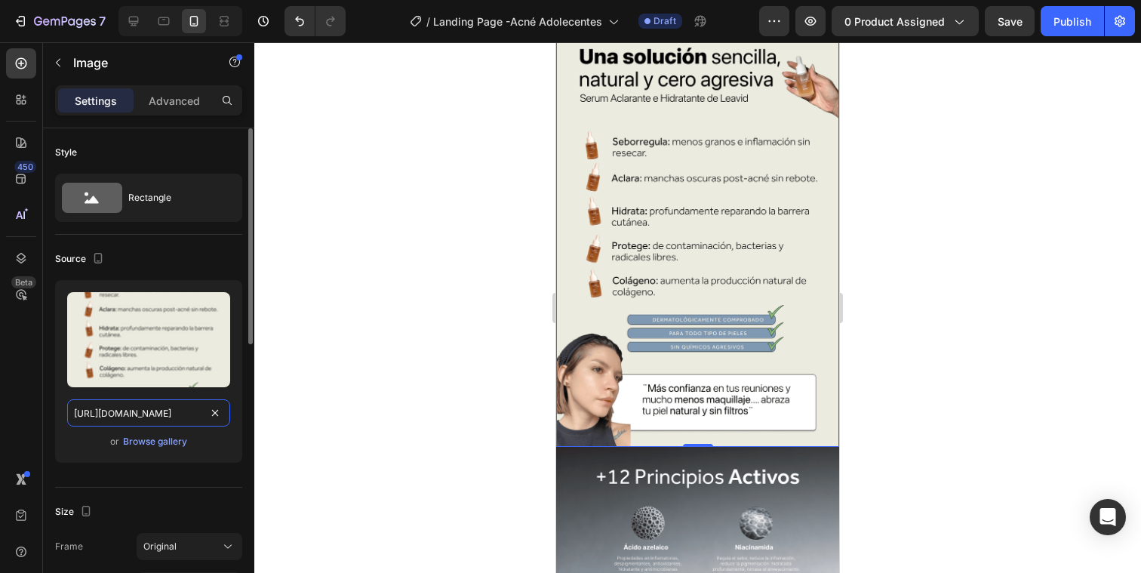
click at [164, 408] on input "https://cdn.shopify.com/s/files/1/0627/4508/4067/files/Leavid_Acne_25_3.png?v=1…" at bounding box center [148, 412] width 163 height 27
paste input "Acne_adolecente_3.png?v=1758915657"
type input "https://cdn.shopify.com/s/files/1/0627/4508/4067/files/Acne_adolecente_3.png?v=…"
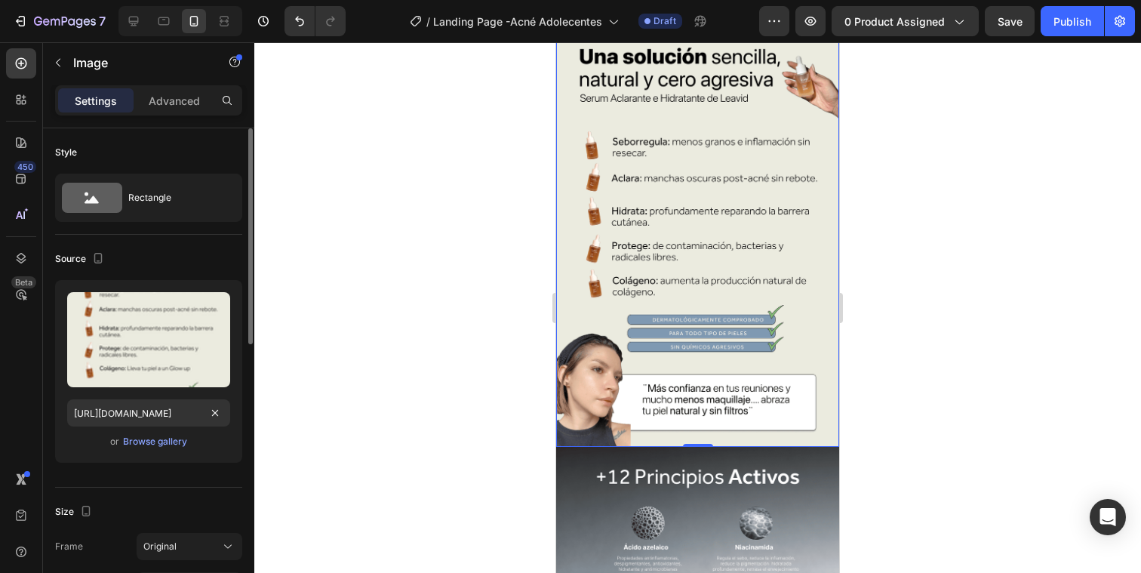
click at [216, 463] on div "Upload Image https://cdn.shopify.com/s/files/1/0627/4508/4067/files/Acne_adolec…" at bounding box center [148, 377] width 187 height 195
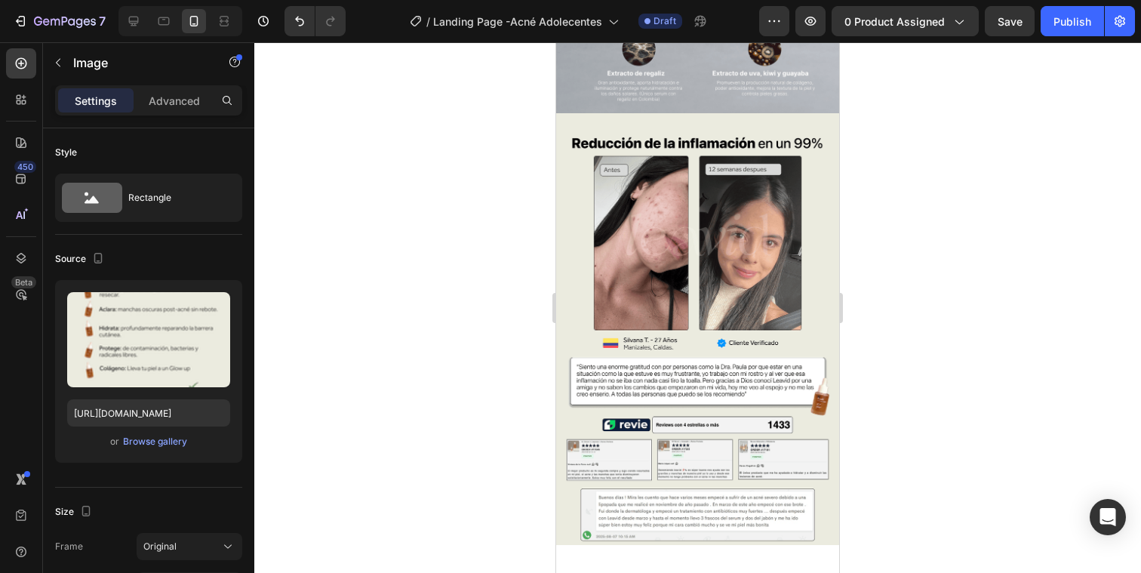
scroll to position [1800, 0]
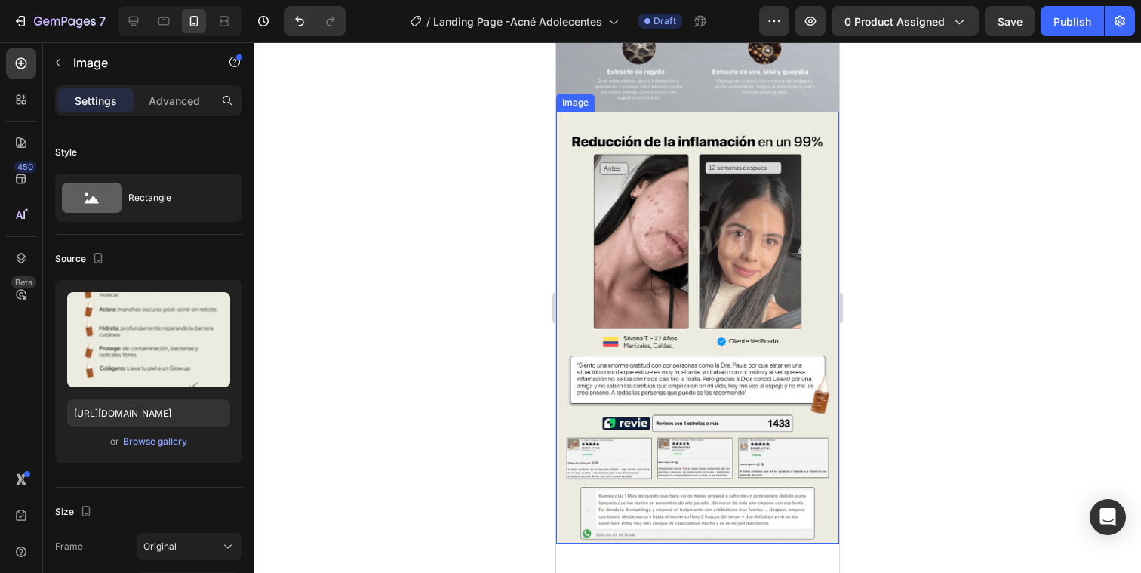
click at [580, 273] on img at bounding box center [697, 328] width 283 height 432
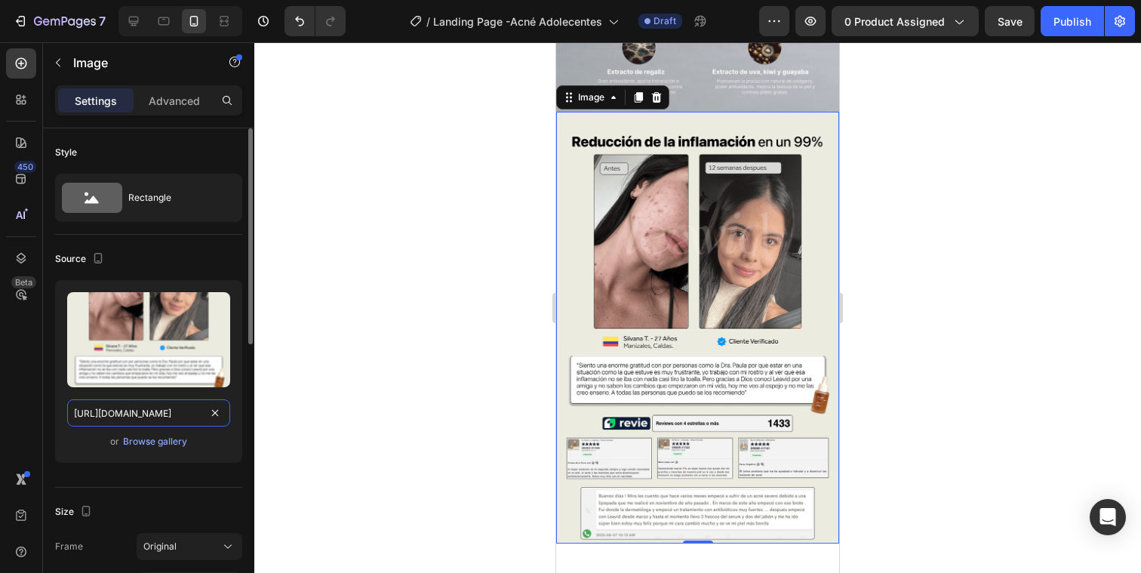
click at [182, 410] on input "https://cdn.shopify.com/s/files/1/0627/4508/4067/files/Leavid_Acne_25_4.png?v=1…" at bounding box center [148, 412] width 163 height 27
paste input "Acne_adolecente_4.png?v=1758915656"
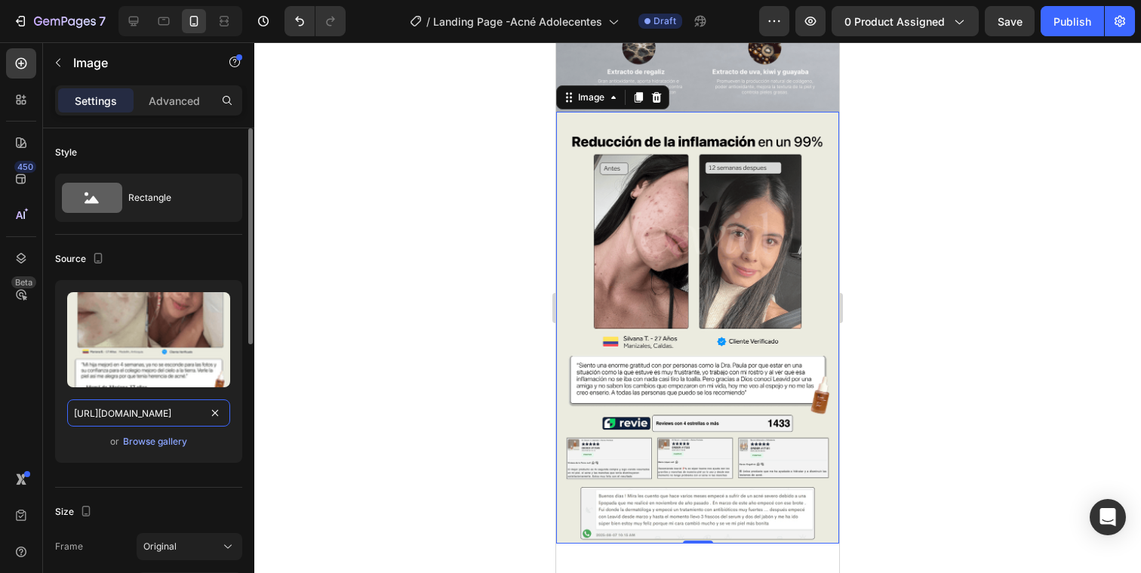
scroll to position [0, 281]
type input "https://cdn.shopify.com/s/files/1/0627/4508/4067/files/Acne_adolecente_4.png?v=…"
click at [212, 458] on div "Upload Image https://cdn.shopify.com/s/files/1/0627/4508/4067/files/Acne_adolec…" at bounding box center [148, 371] width 187 height 183
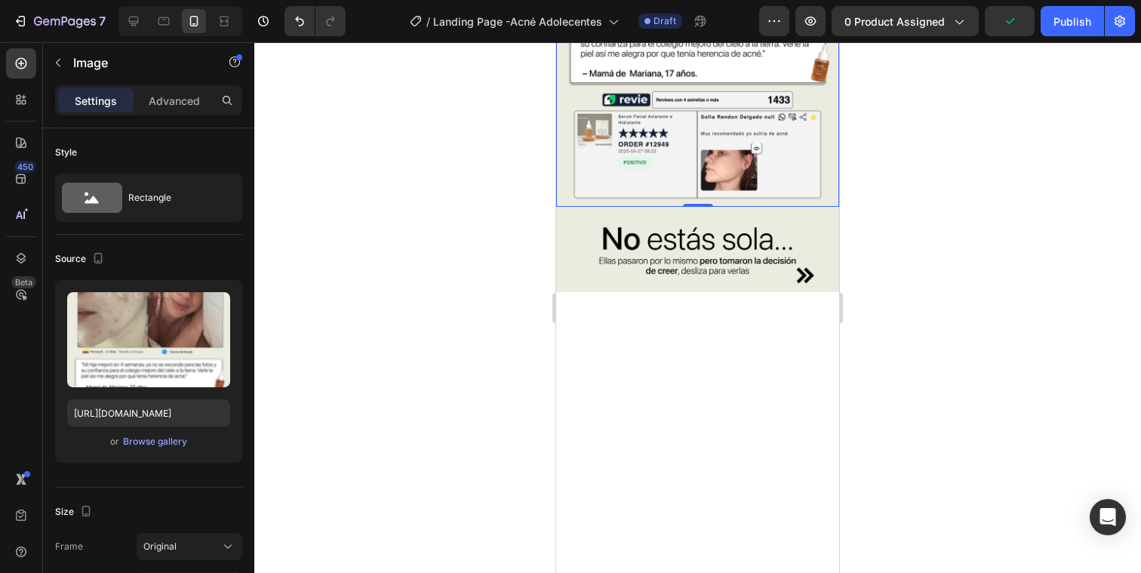
scroll to position [2139, 0]
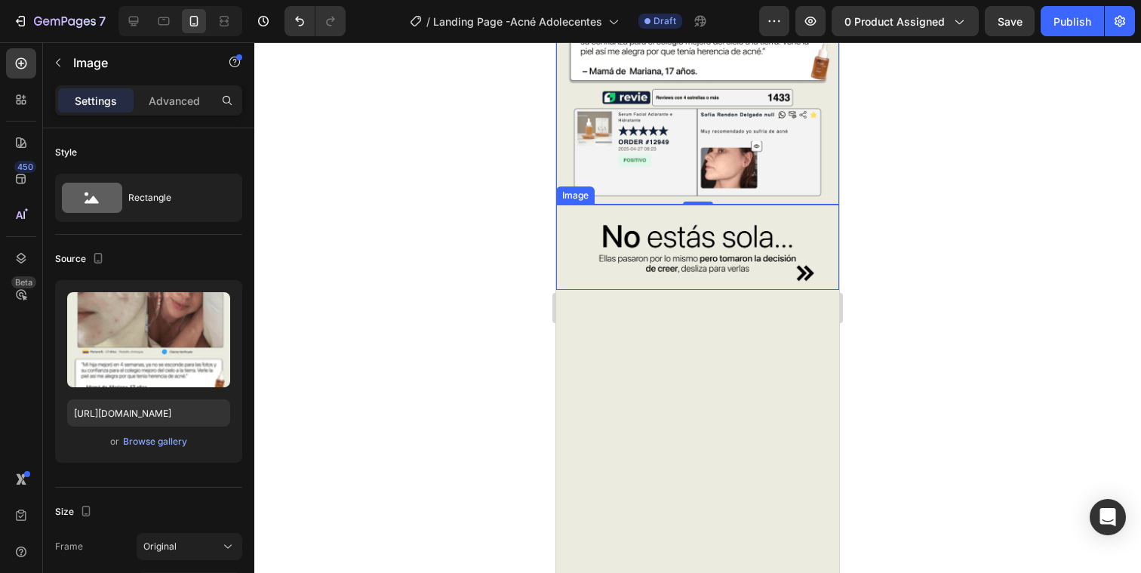
click at [651, 213] on img at bounding box center [697, 247] width 283 height 85
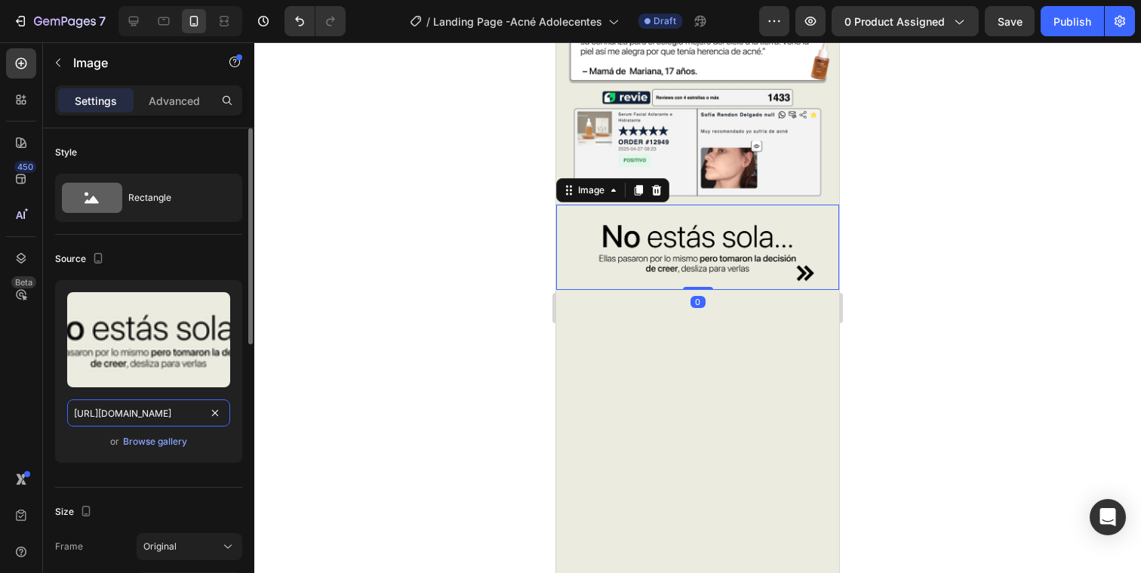
click at [131, 409] on input "https://cdn.shopify.com/s/files/1/0627/4508/4067/files/Frame_23.png?v=1757642310" at bounding box center [148, 412] width 163 height 27
paste input "41.png?v=175891592"
type input "https://cdn.shopify.com/s/files/1/0627/4508/4067/files/Frame_41.png?v=1758915920"
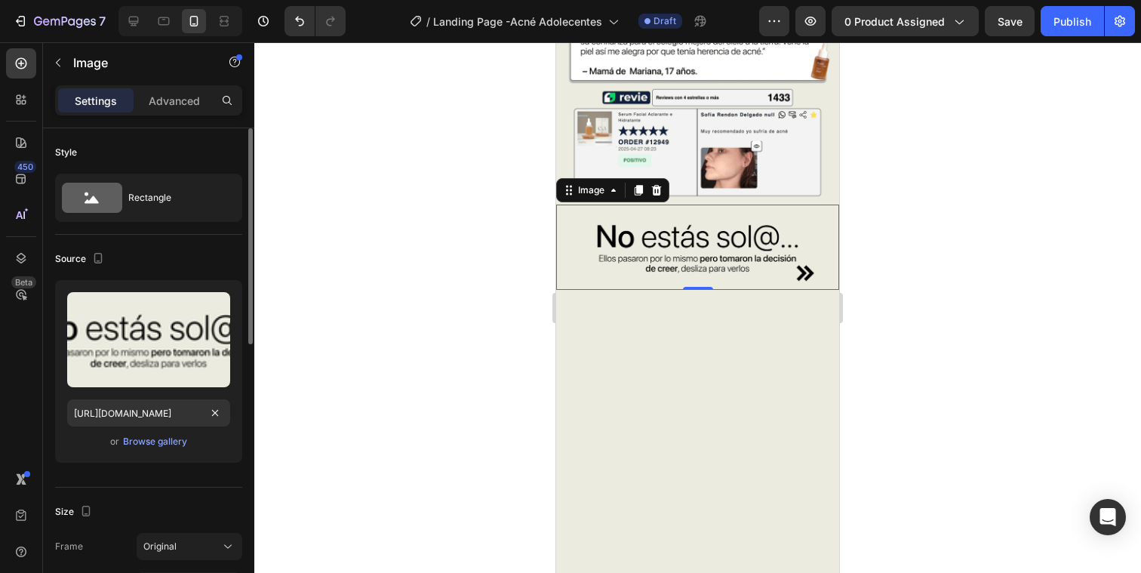
click at [201, 471] on div "Upload Image https://cdn.shopify.com/s/files/1/0627/4508/4067/files/Frame_41.pn…" at bounding box center [148, 377] width 187 height 195
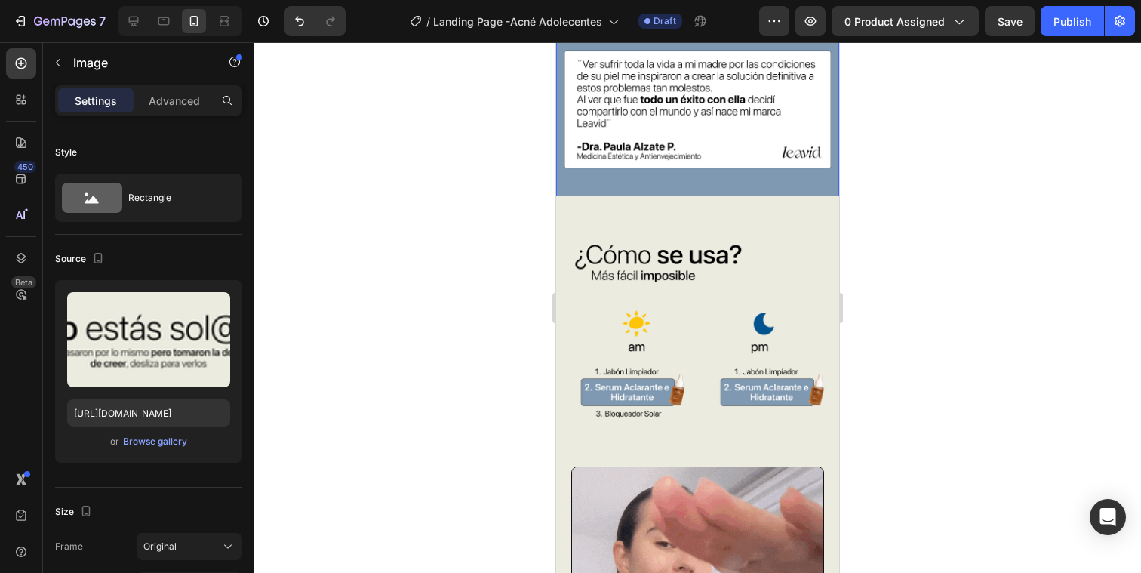
scroll to position [3168, 0]
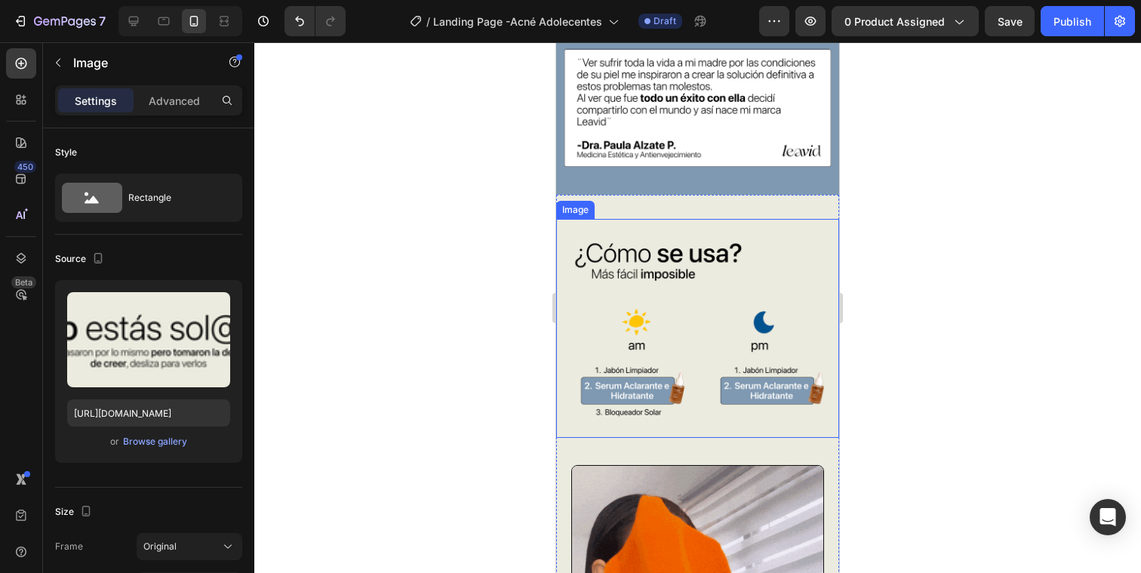
click at [695, 227] on img at bounding box center [697, 328] width 283 height 219
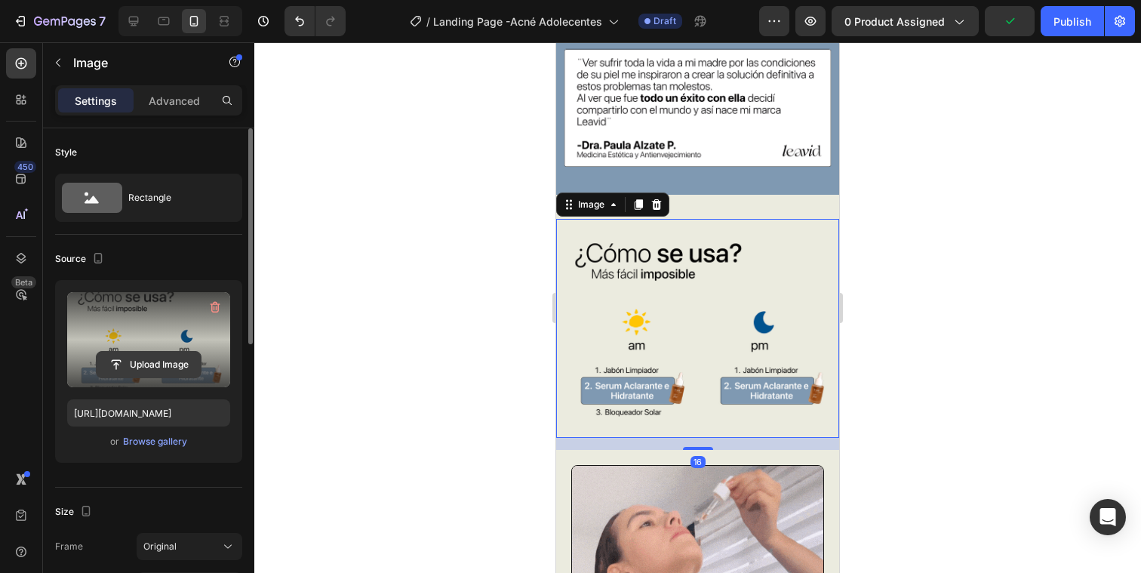
click at [162, 355] on input "file" at bounding box center [149, 365] width 104 height 26
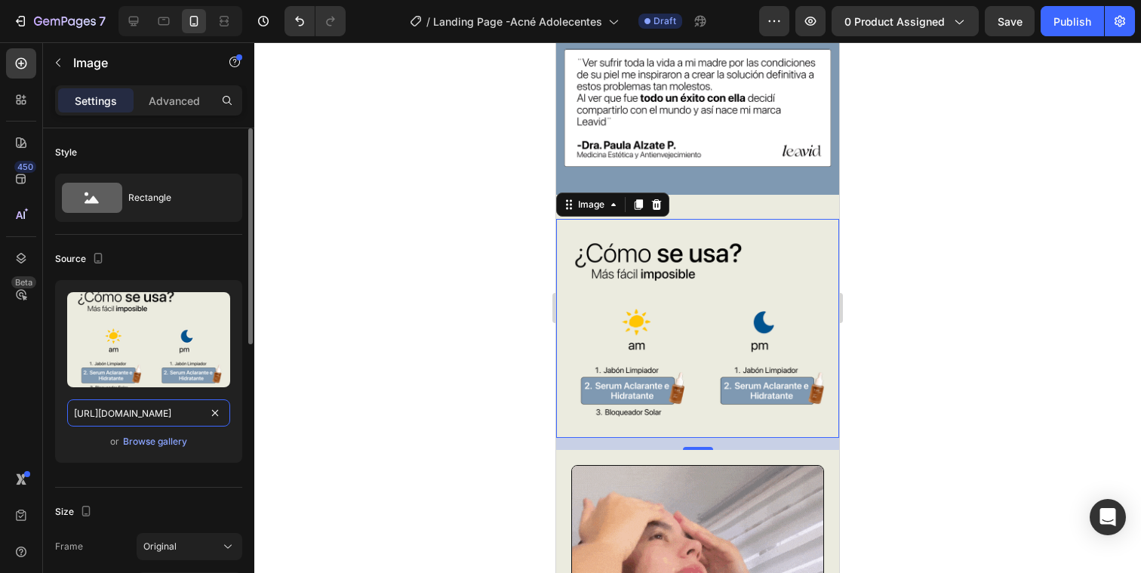
click at [144, 416] on input "https://cdn.shopify.com/s/files/1/0627/4508/4067/files/Leavid_Acne_25_11.png?v=…" at bounding box center [148, 412] width 163 height 27
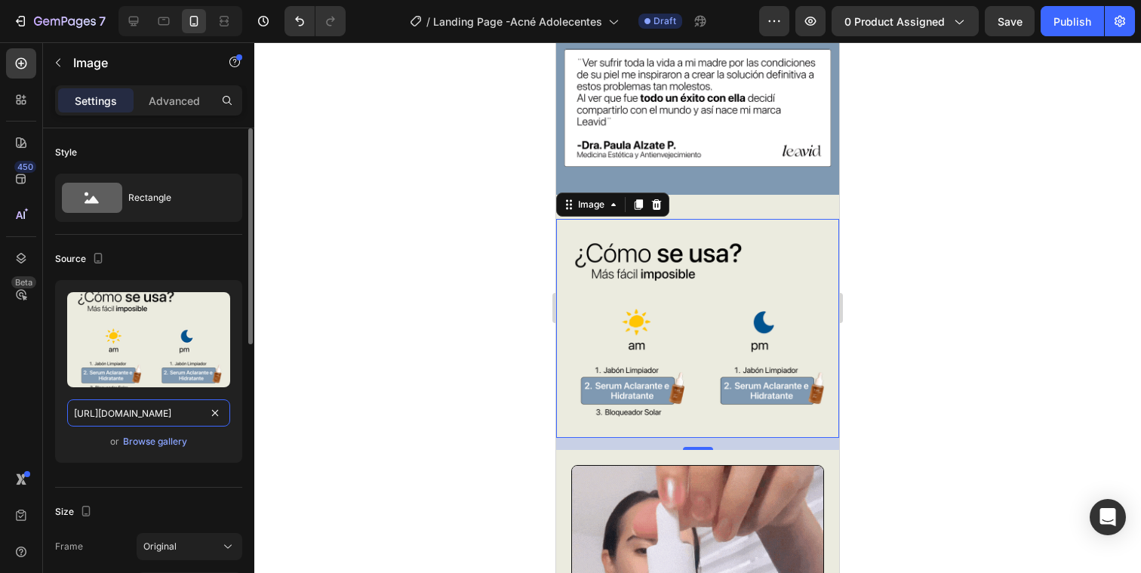
click at [144, 416] on input "https://cdn.shopify.com/s/files/1/0627/4508/4067/files/Leavid_Acne_25_11.png?v=…" at bounding box center [148, 412] width 163 height 27
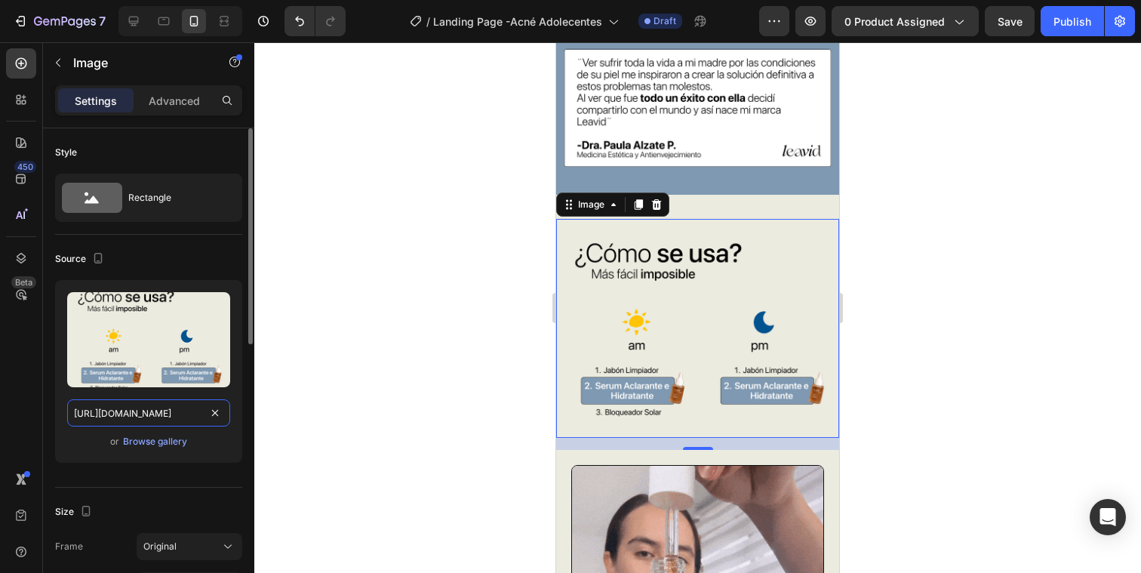
paste input "Acne_adolecente_7.png?v=1758915656"
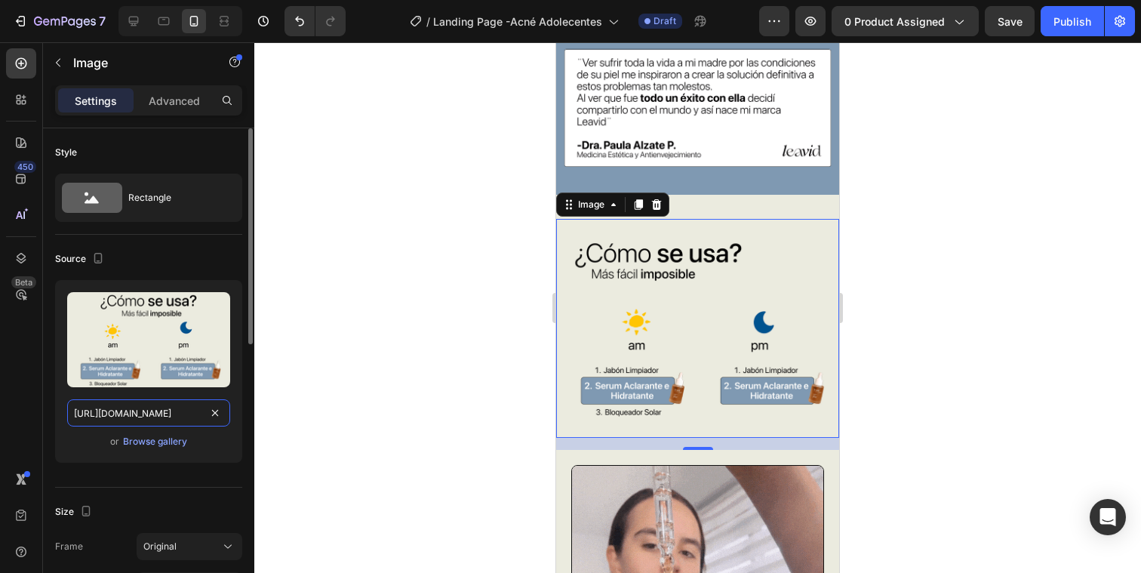
scroll to position [0, 280]
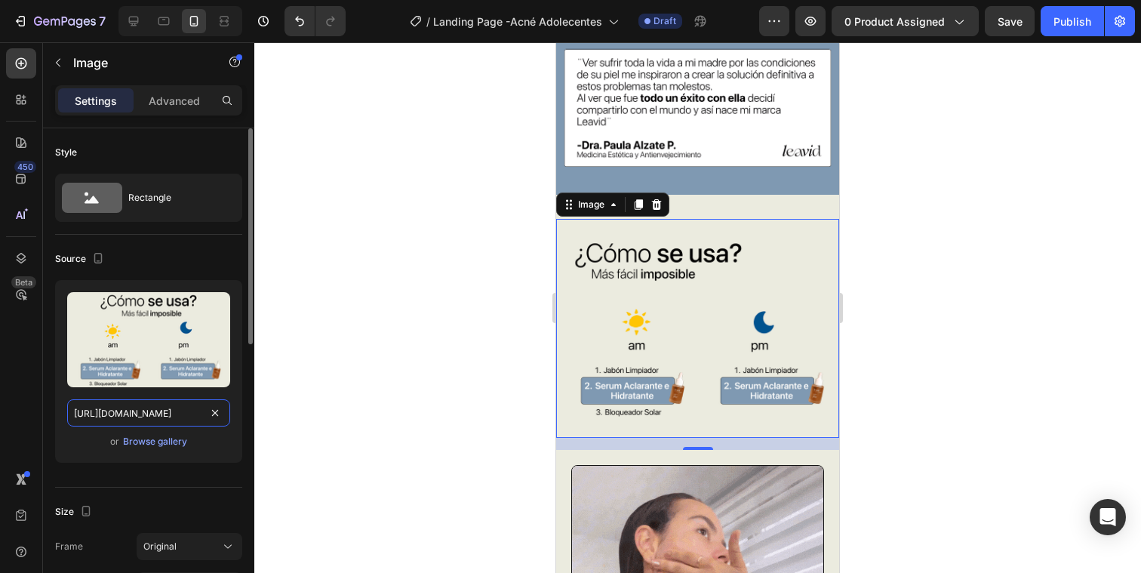
type input "https://cdn.shopify.com/s/files/1/0627/4508/4067/files/Acne_adolecente_7.png?v=…"
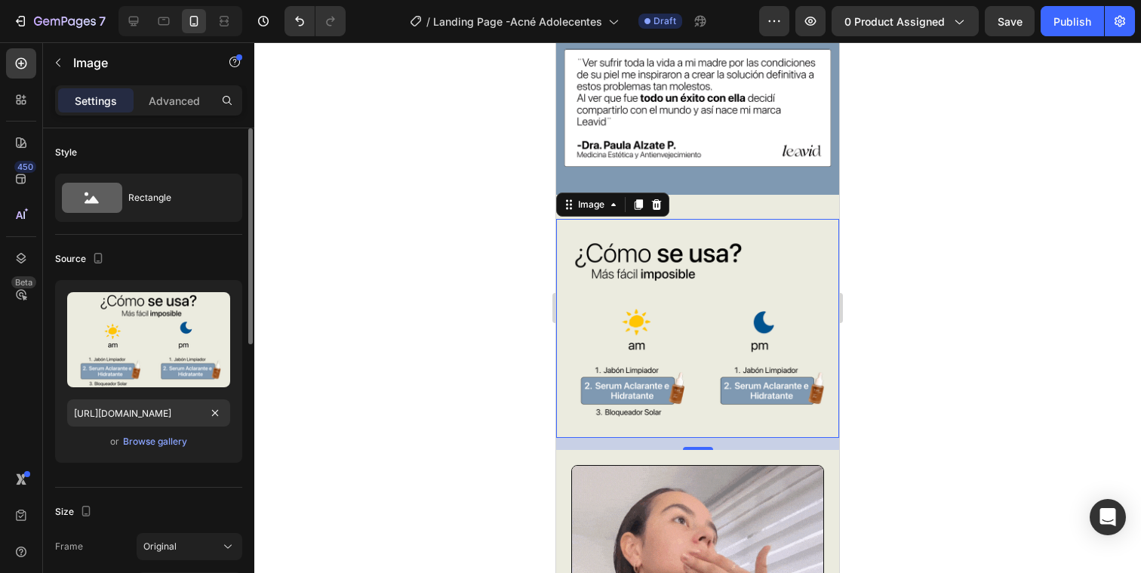
scroll to position [0, 0]
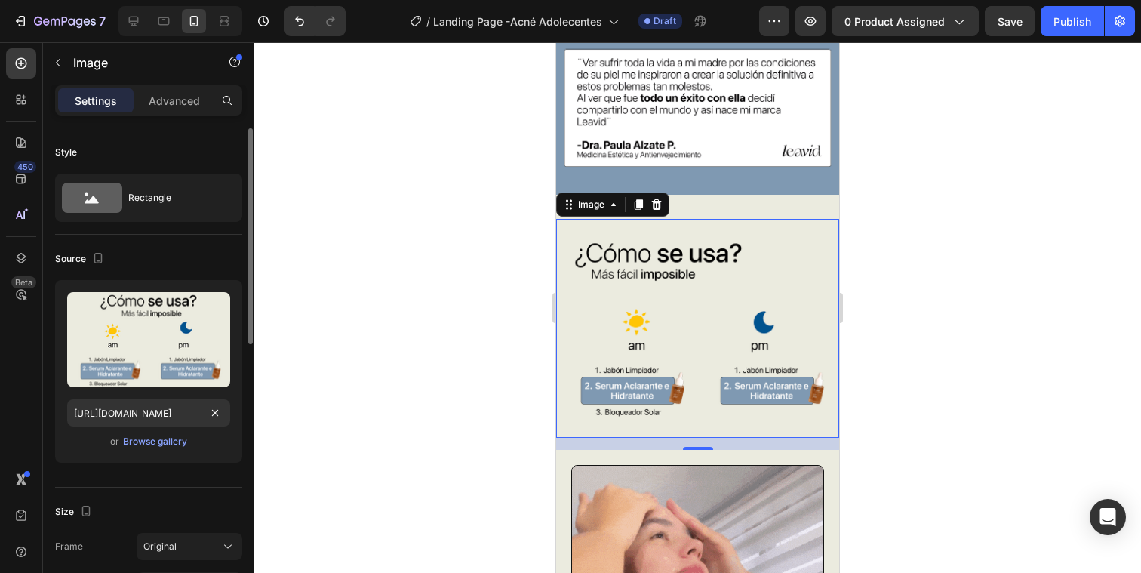
click at [224, 448] on div "or Browse gallery" at bounding box center [148, 441] width 163 height 18
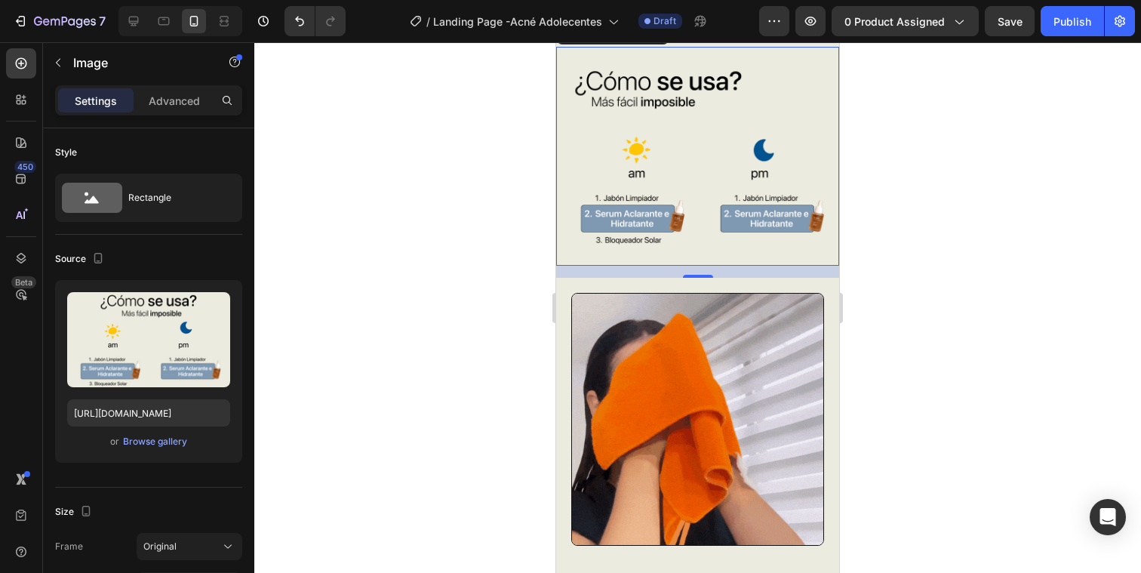
scroll to position [3348, 0]
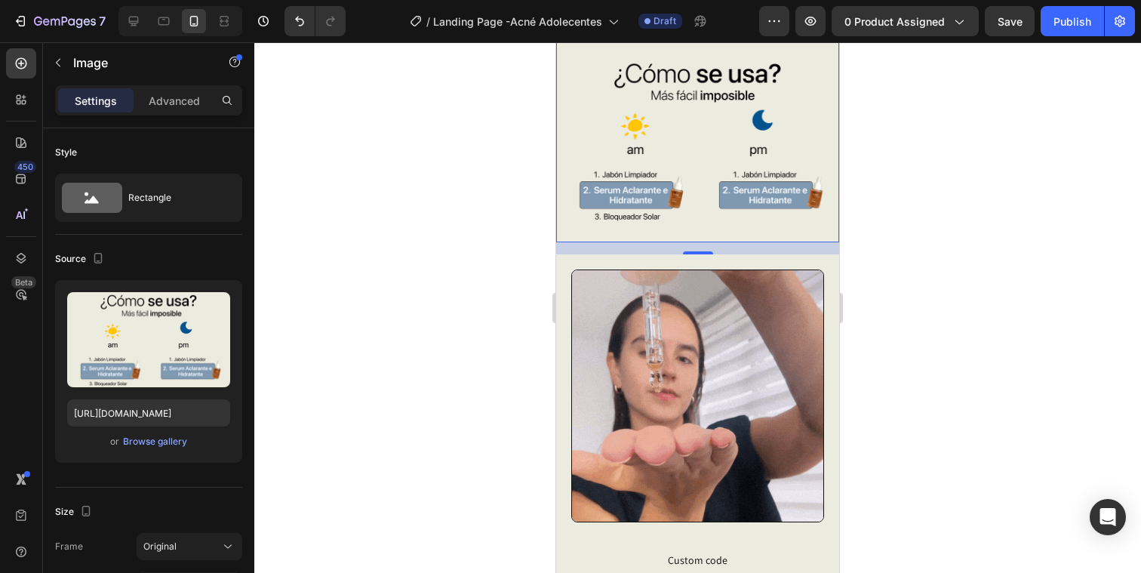
click at [886, 448] on div at bounding box center [697, 307] width 887 height 531
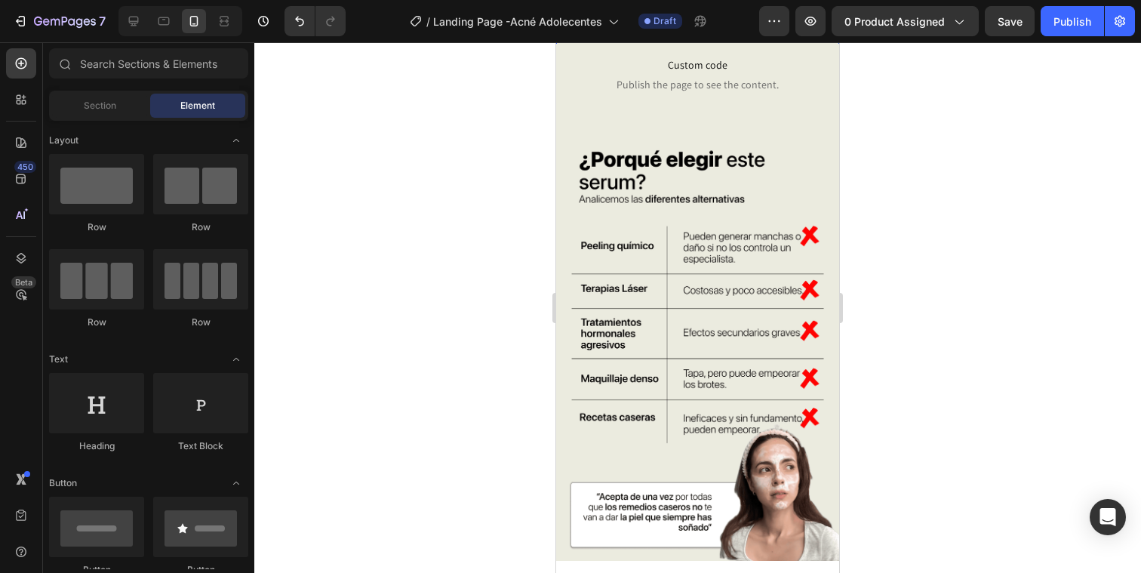
scroll to position [3843, 0]
click at [750, 377] on img at bounding box center [697, 344] width 283 height 432
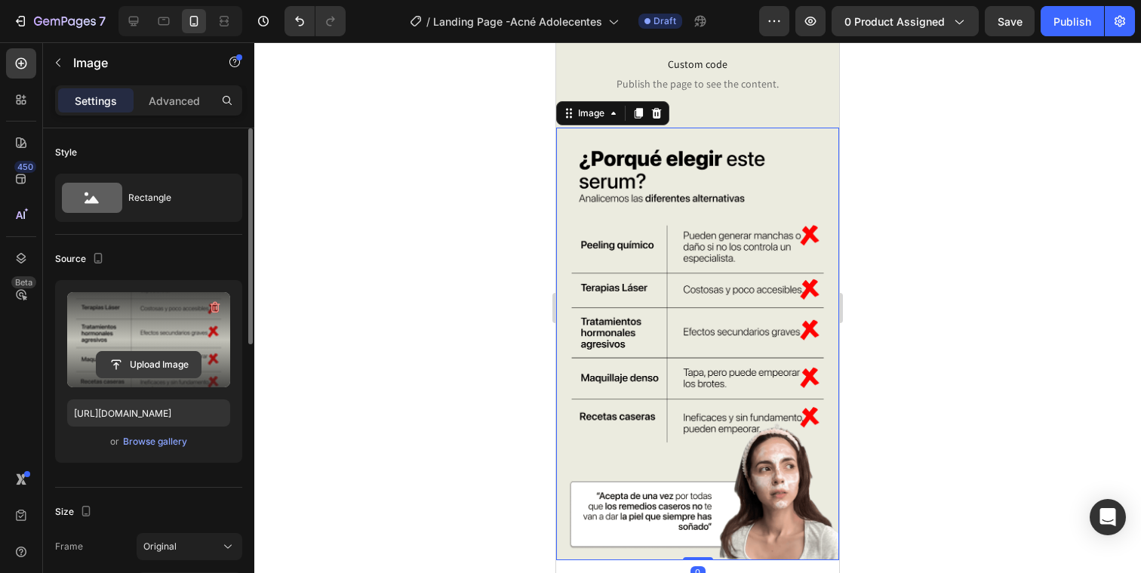
click at [150, 361] on input "file" at bounding box center [149, 365] width 104 height 26
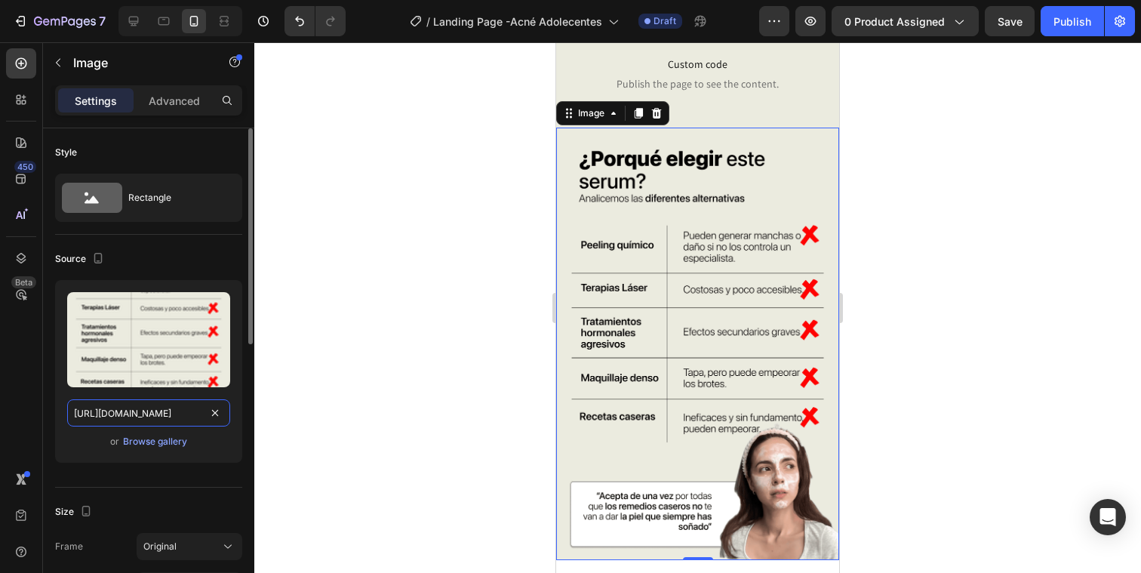
click at [144, 402] on input "https://cdn.shopify.com/s/files/1/0627/4508/4067/files/Leavid_Acne_25_8.png?v=1…" at bounding box center [148, 412] width 163 height 27
paste input "Acne_adolecente_9.png?v=1758915656"
type input "https://cdn.shopify.com/s/files/1/0627/4508/4067/files/Acne_adolecente_9.png?v=…"
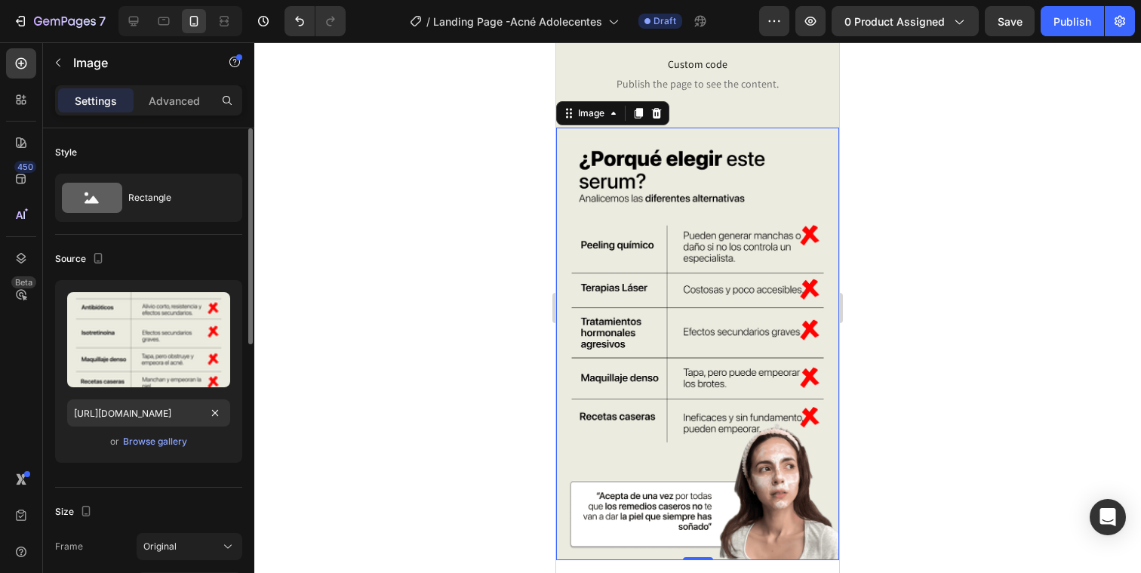
click at [223, 448] on div "or Browse gallery" at bounding box center [148, 441] width 163 height 18
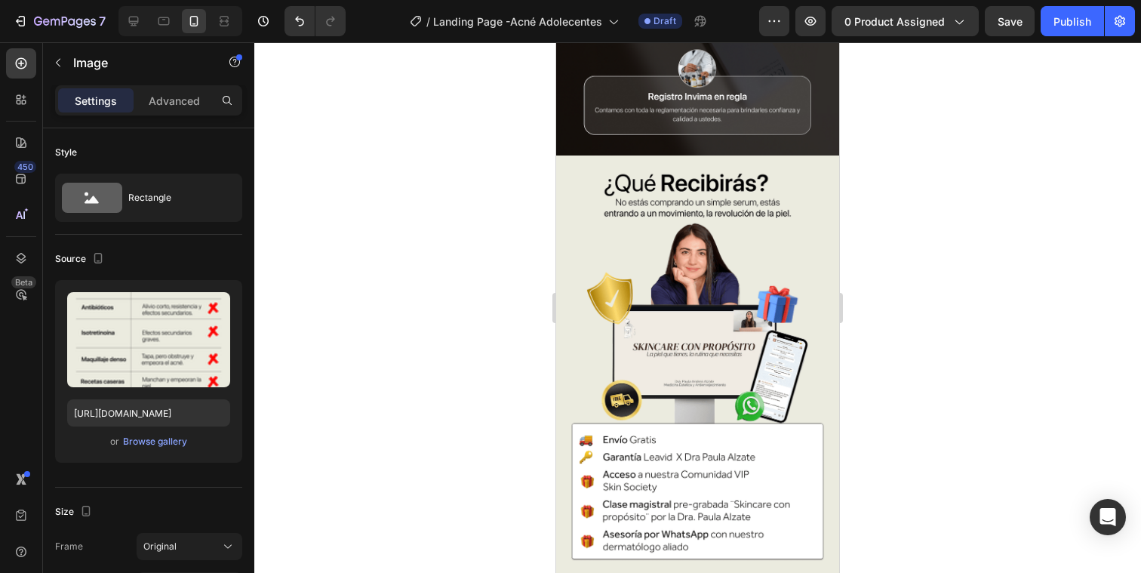
scroll to position [4720, 0]
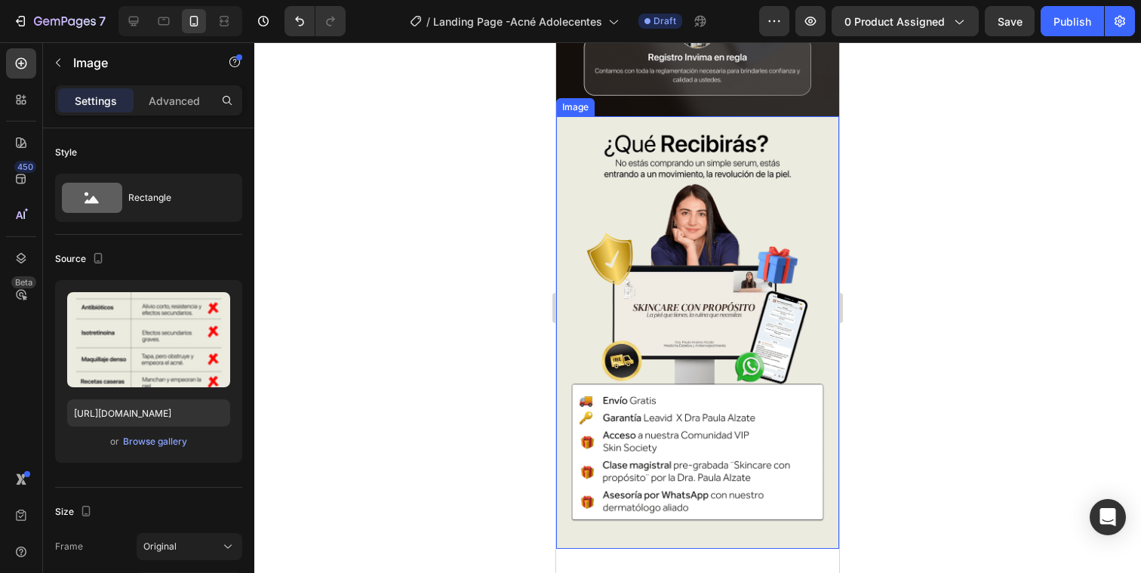
click at [593, 266] on img at bounding box center [697, 332] width 283 height 432
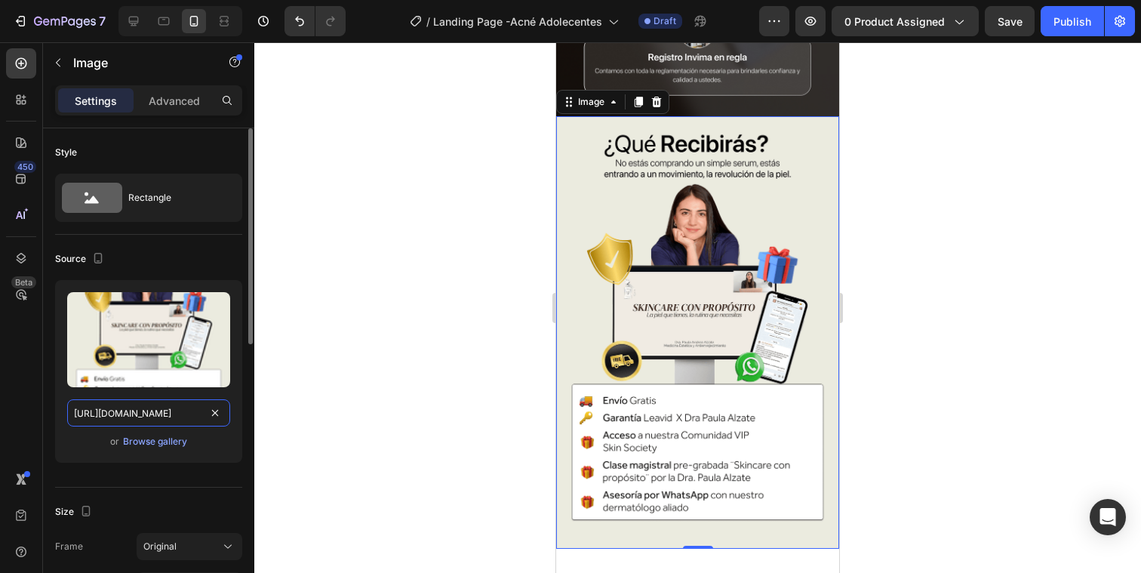
click at [174, 418] on input "https://cdn.shopify.com/s/files/1/0627/4508/4067/files/Leavid_Acne_25_9.png?v=1…" at bounding box center [148, 412] width 163 height 27
paste input "Acne_adolecente_10.png?v=1758915656"
type input "https://cdn.shopify.com/s/files/1/0627/4508/4067/files/Acne_adolecente_10.png?v…"
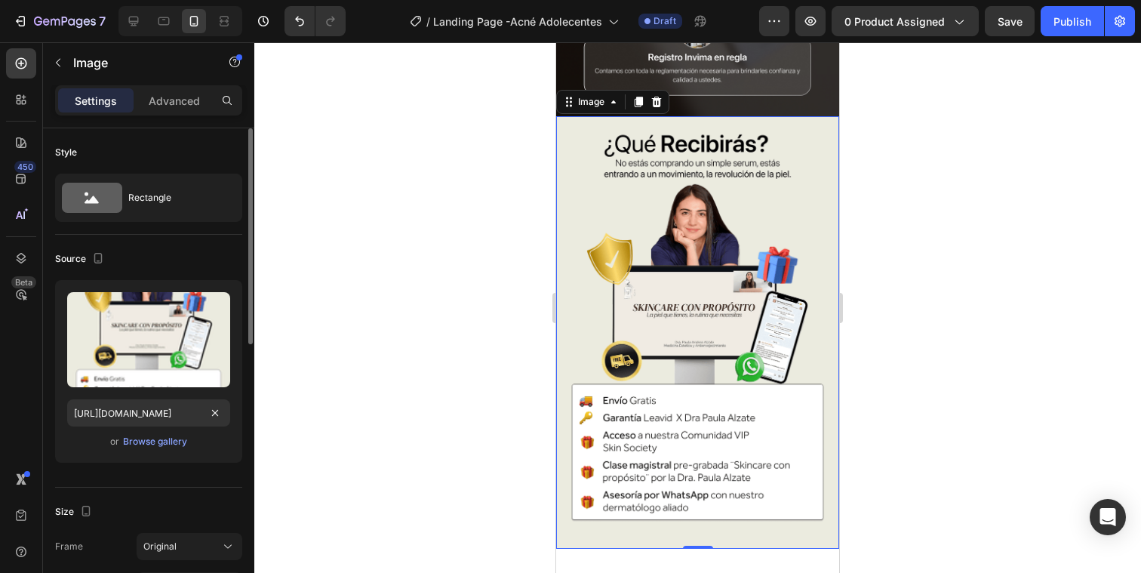
click at [235, 458] on div "Upload Image https://cdn.shopify.com/s/files/1/0627/4508/4067/files/Acne_adolec…" at bounding box center [148, 371] width 187 height 183
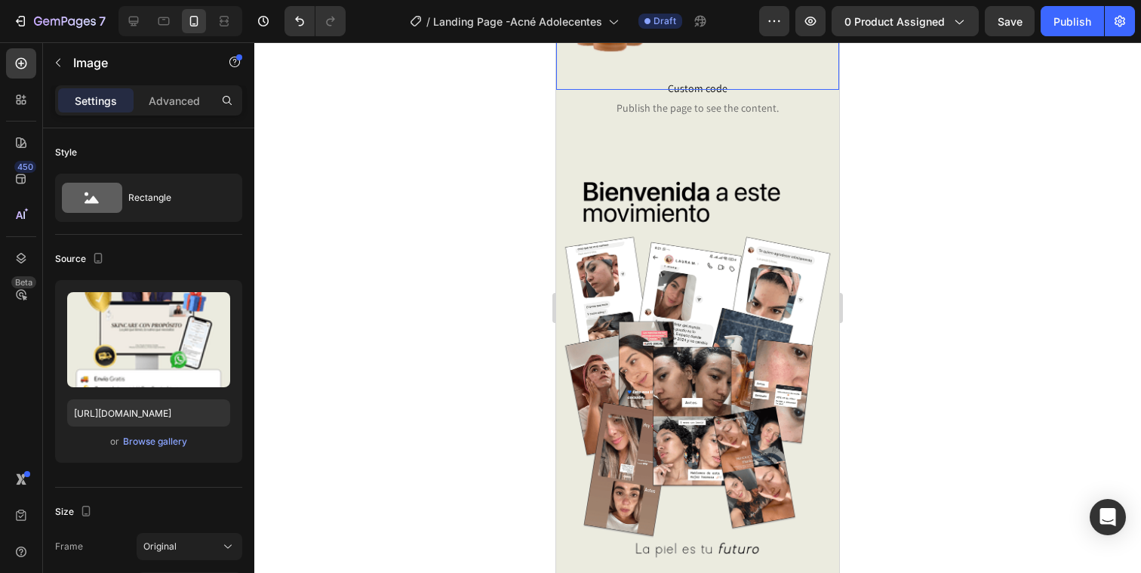
scroll to position [5647, 0]
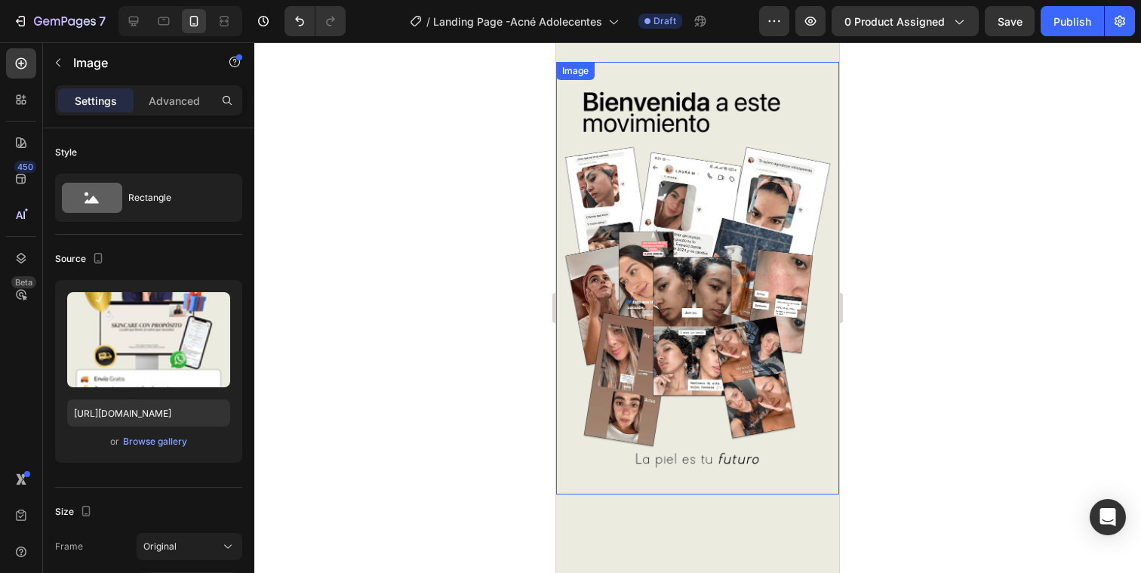
click at [739, 259] on img at bounding box center [697, 278] width 283 height 432
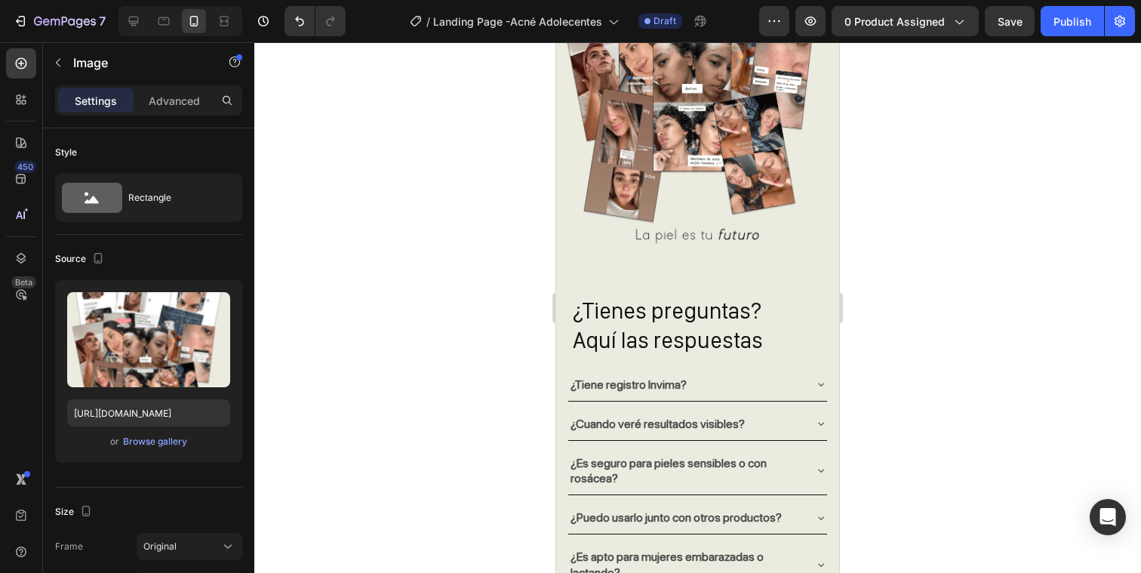
scroll to position [5861, 0]
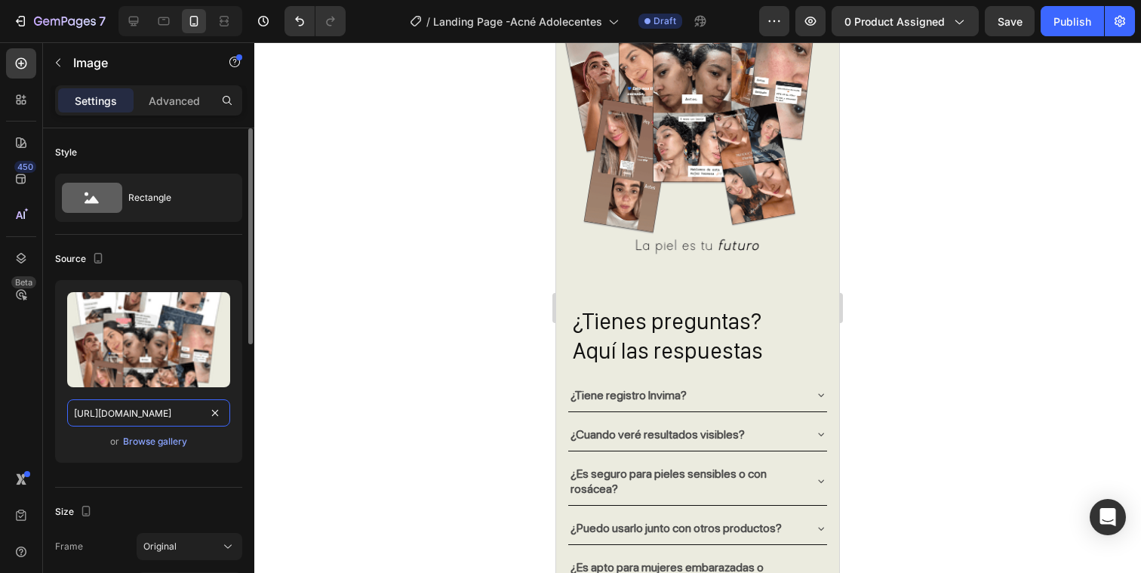
click at [129, 408] on input "https://cdn.shopify.com/s/files/1/0627/4508/4067/files/Leavid_Acne_25_12.png?v=…" at bounding box center [148, 412] width 163 height 27
paste input "Acne_adolecente_12.png?v=1758915656"
type input "https://cdn.shopify.com/s/files/1/0627/4508/4067/files/Acne_adolecente_12.png?v…"
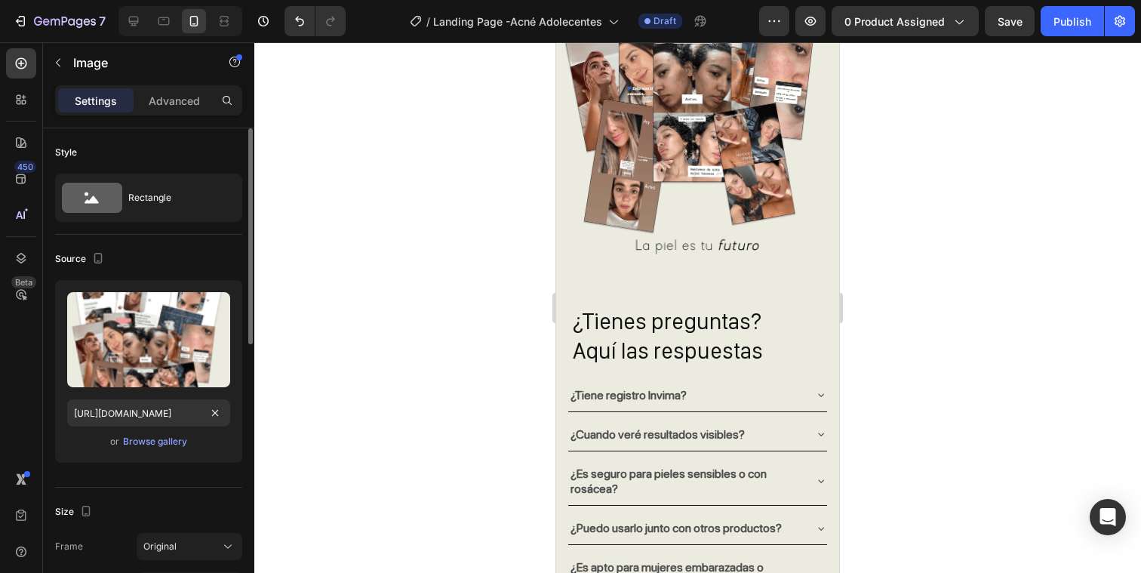
scroll to position [0, 0]
click at [219, 461] on div "Upload Image https://cdn.shopify.com/s/files/1/0627/4508/4067/files/Acne_adolec…" at bounding box center [148, 371] width 187 height 183
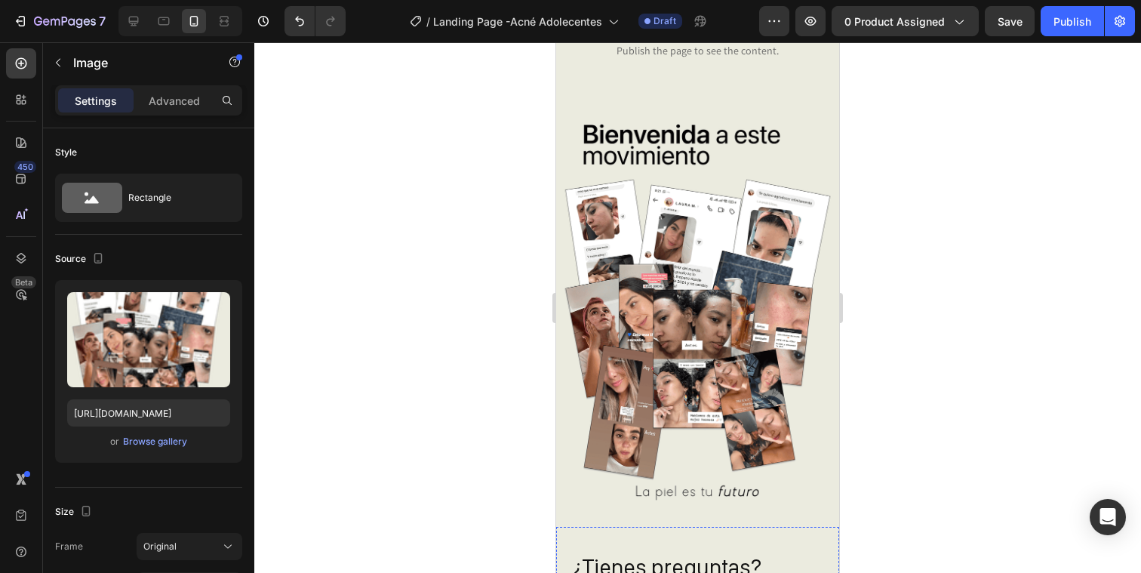
scroll to position [5637, 0]
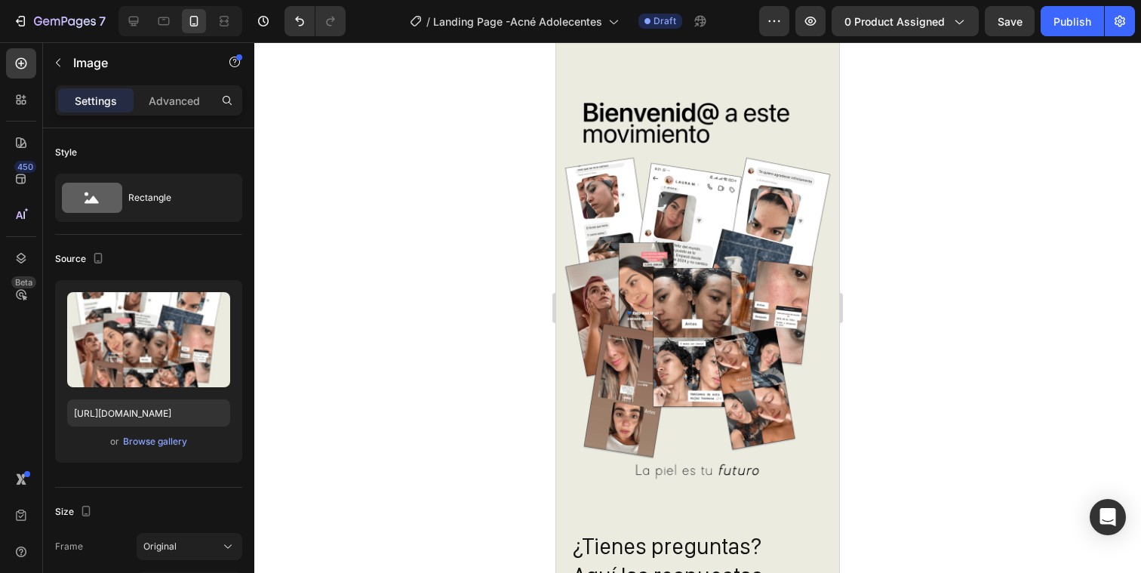
click at [457, 393] on div at bounding box center [697, 307] width 887 height 531
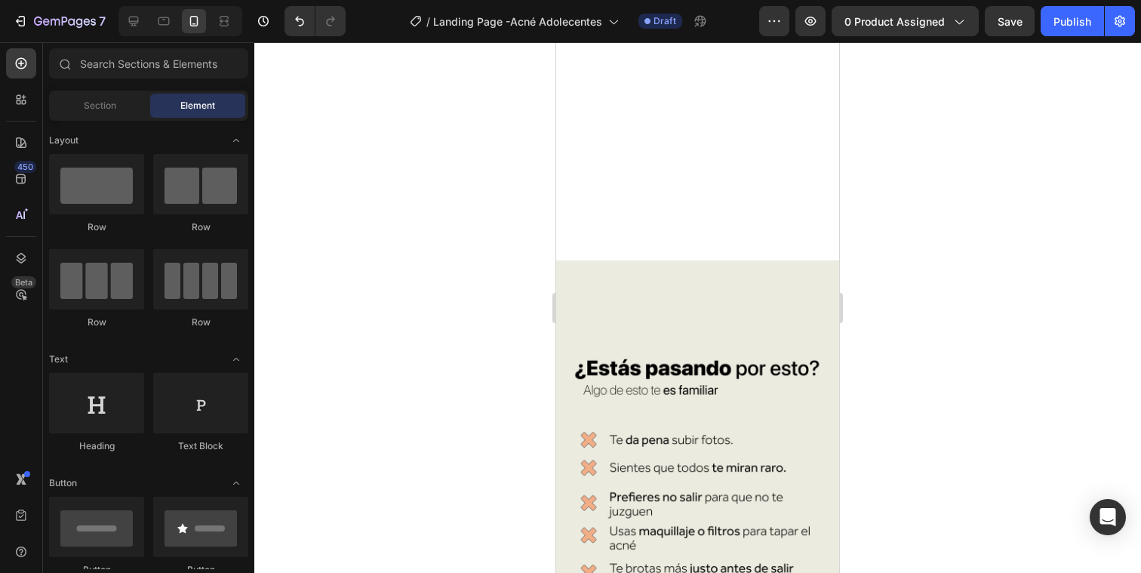
scroll to position [0, 0]
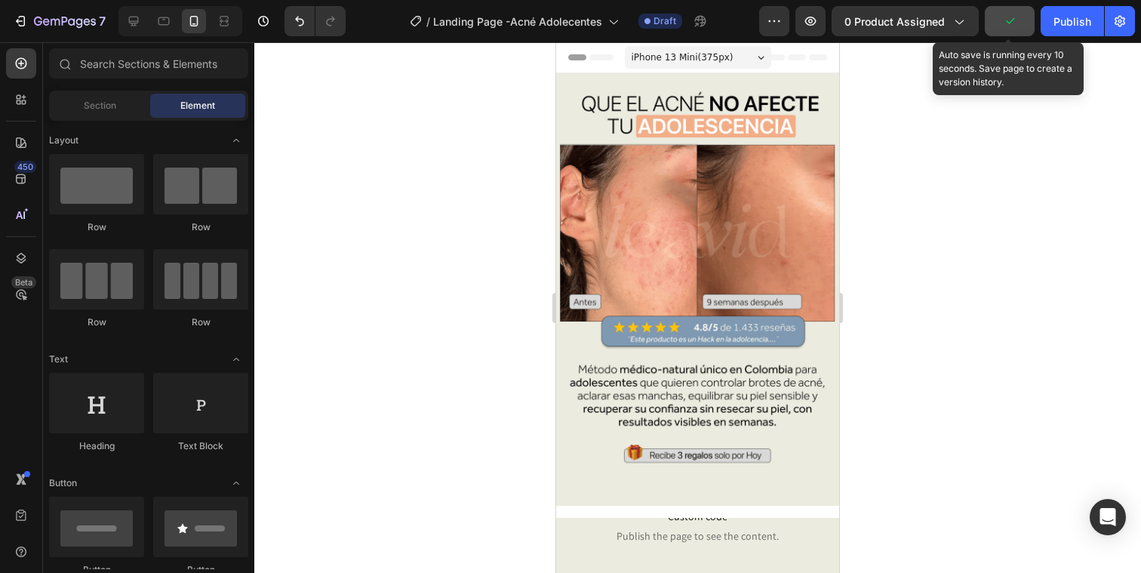
click at [999, 24] on button "button" at bounding box center [1010, 21] width 50 height 30
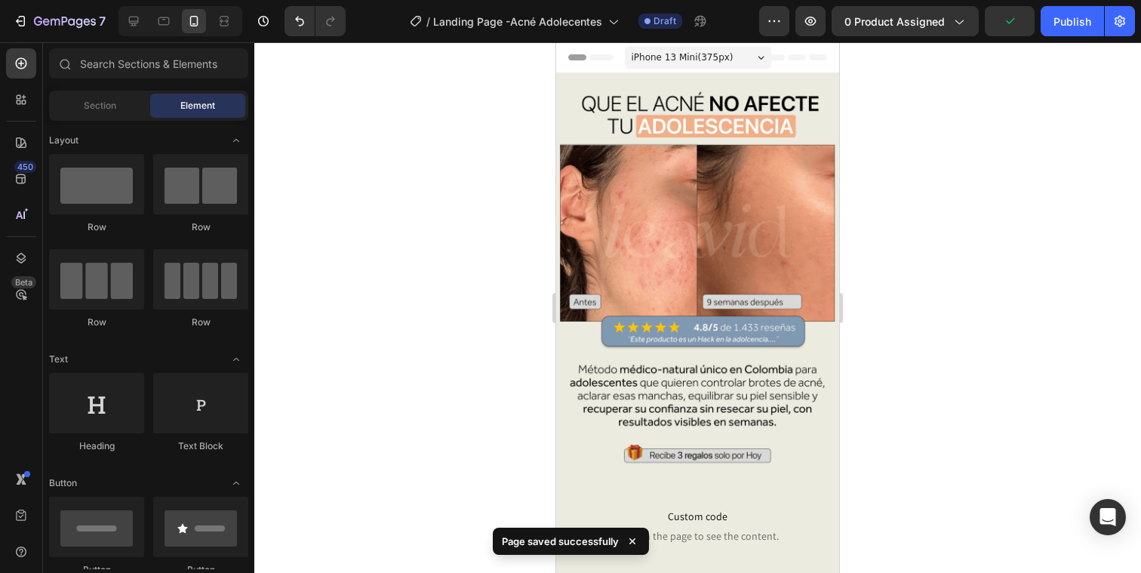
click at [1012, 331] on div at bounding box center [697, 307] width 887 height 531
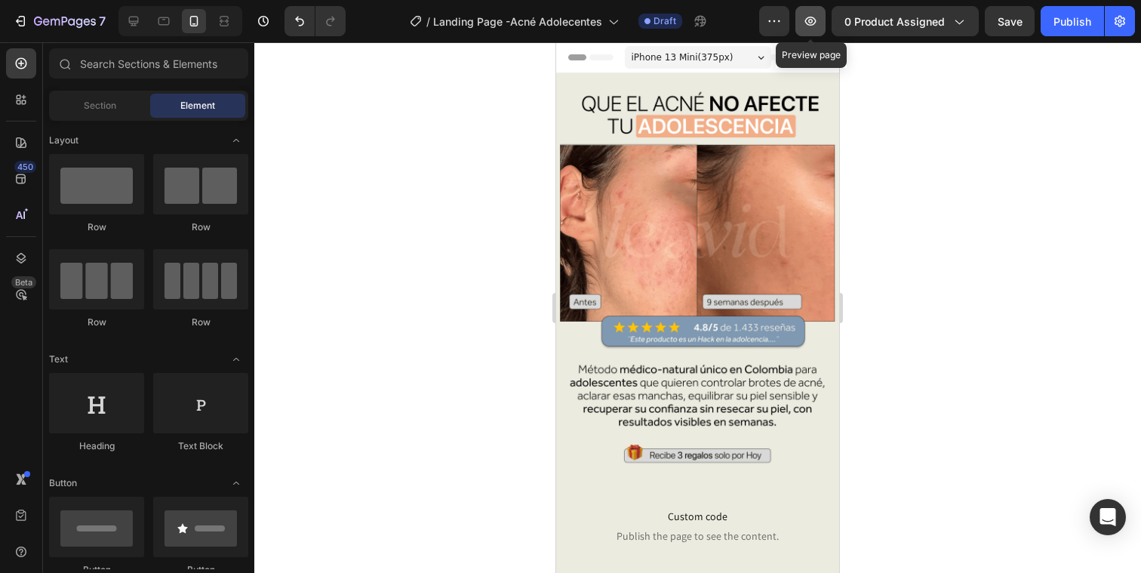
click at [816, 16] on icon "button" at bounding box center [810, 21] width 15 height 15
